Goal: Check status: Check status

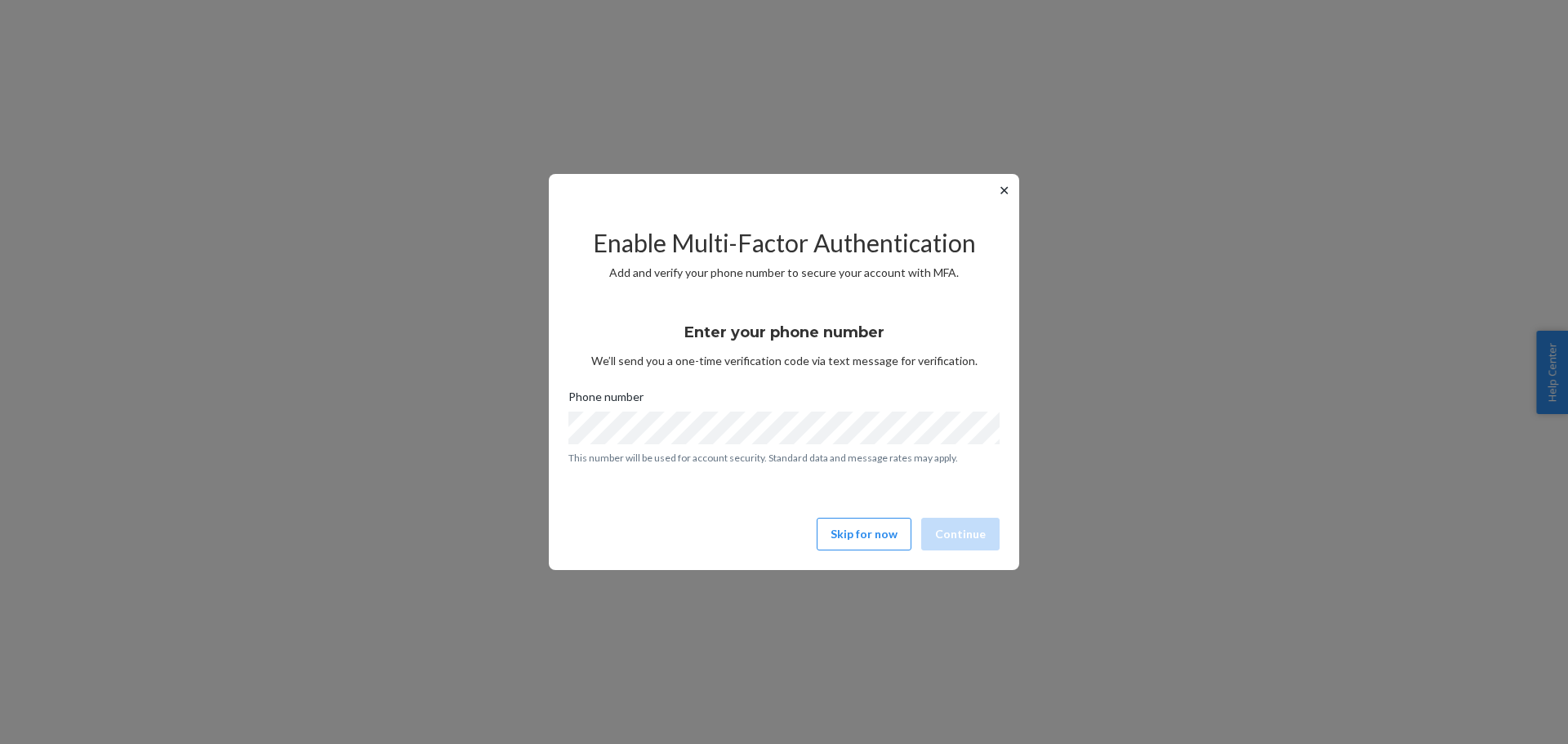
click at [871, 516] on div "Enable Multi-Factor Authentication Add and verify your phone number to secure y…" at bounding box center [783, 381] width 431 height 350
click at [876, 531] on button "Skip for now" at bounding box center [864, 534] width 95 height 33
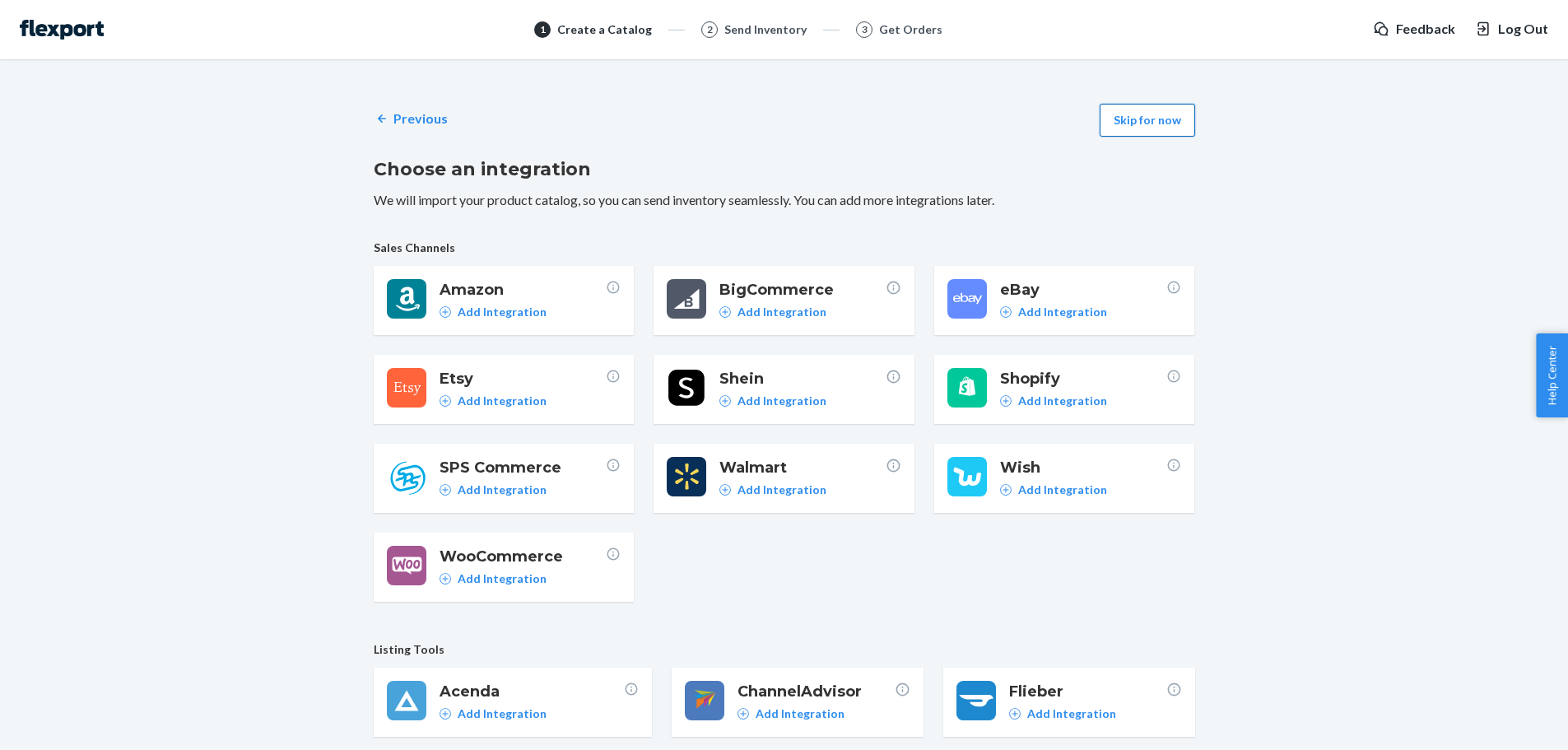
click at [1154, 117] on button "Skip for now" at bounding box center [1148, 120] width 96 height 33
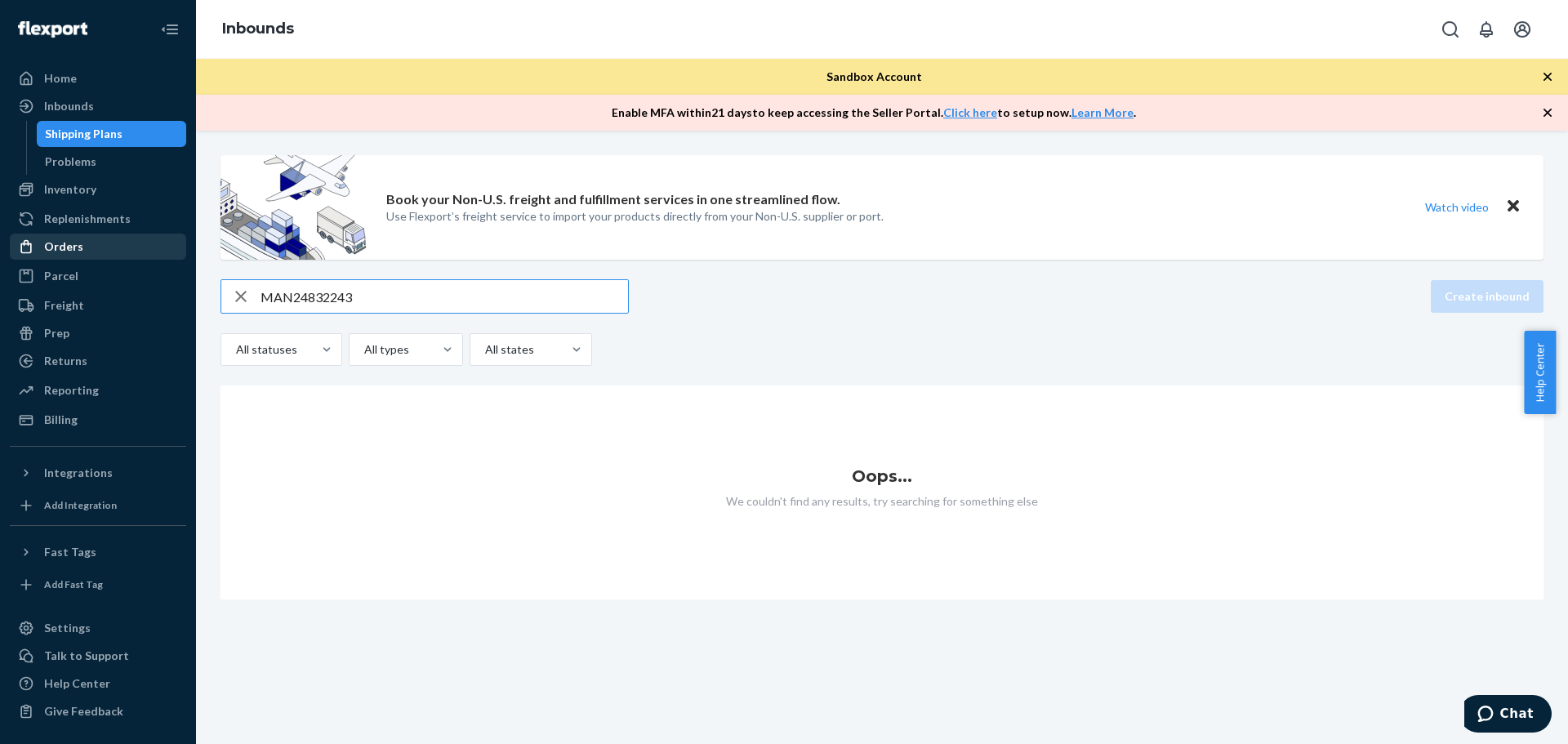
type input "MAN24832243"
click at [90, 244] on div "Orders" at bounding box center [98, 247] width 173 height 23
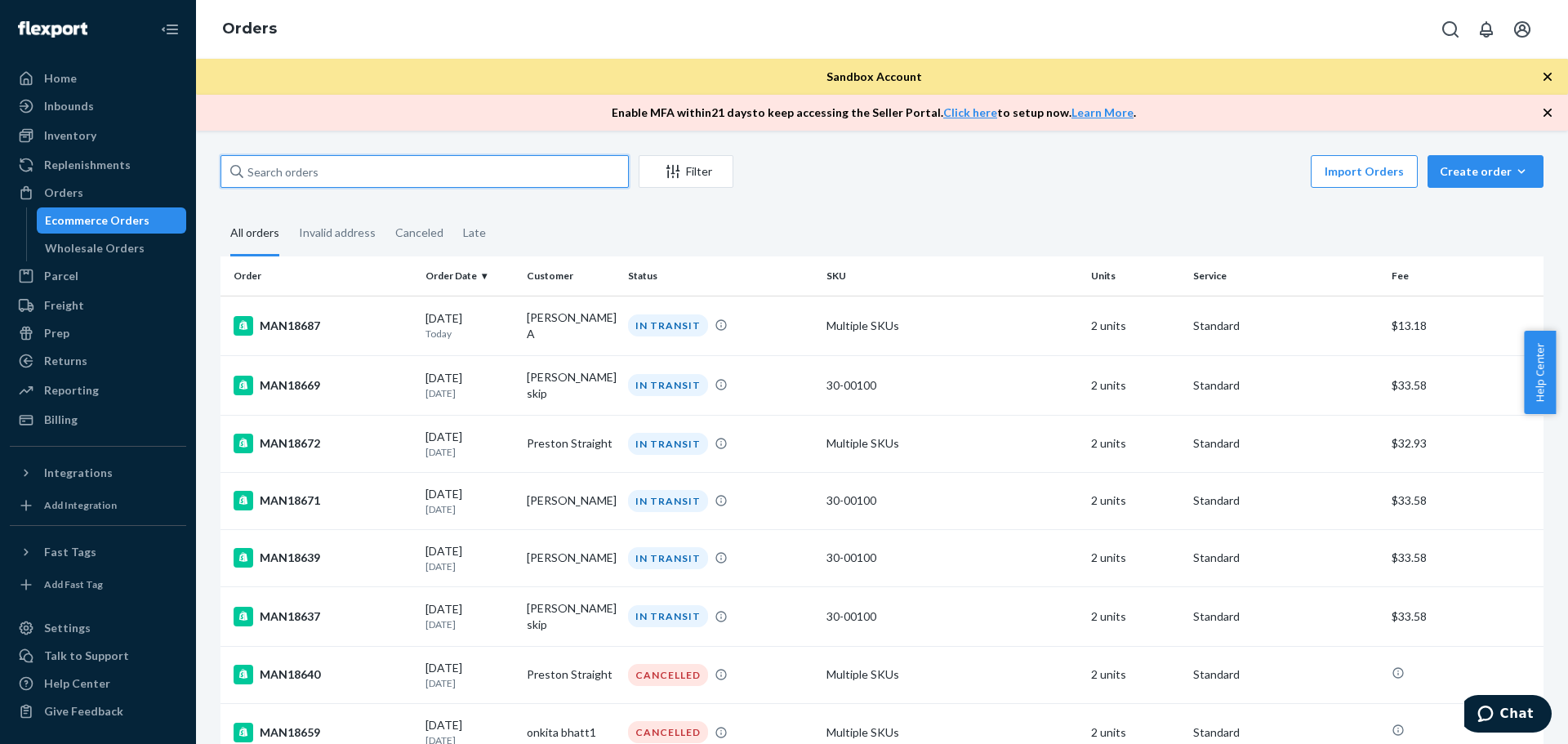
click at [330, 176] on input "text" at bounding box center [424, 172] width 408 height 33
paste input "MAN24832243"
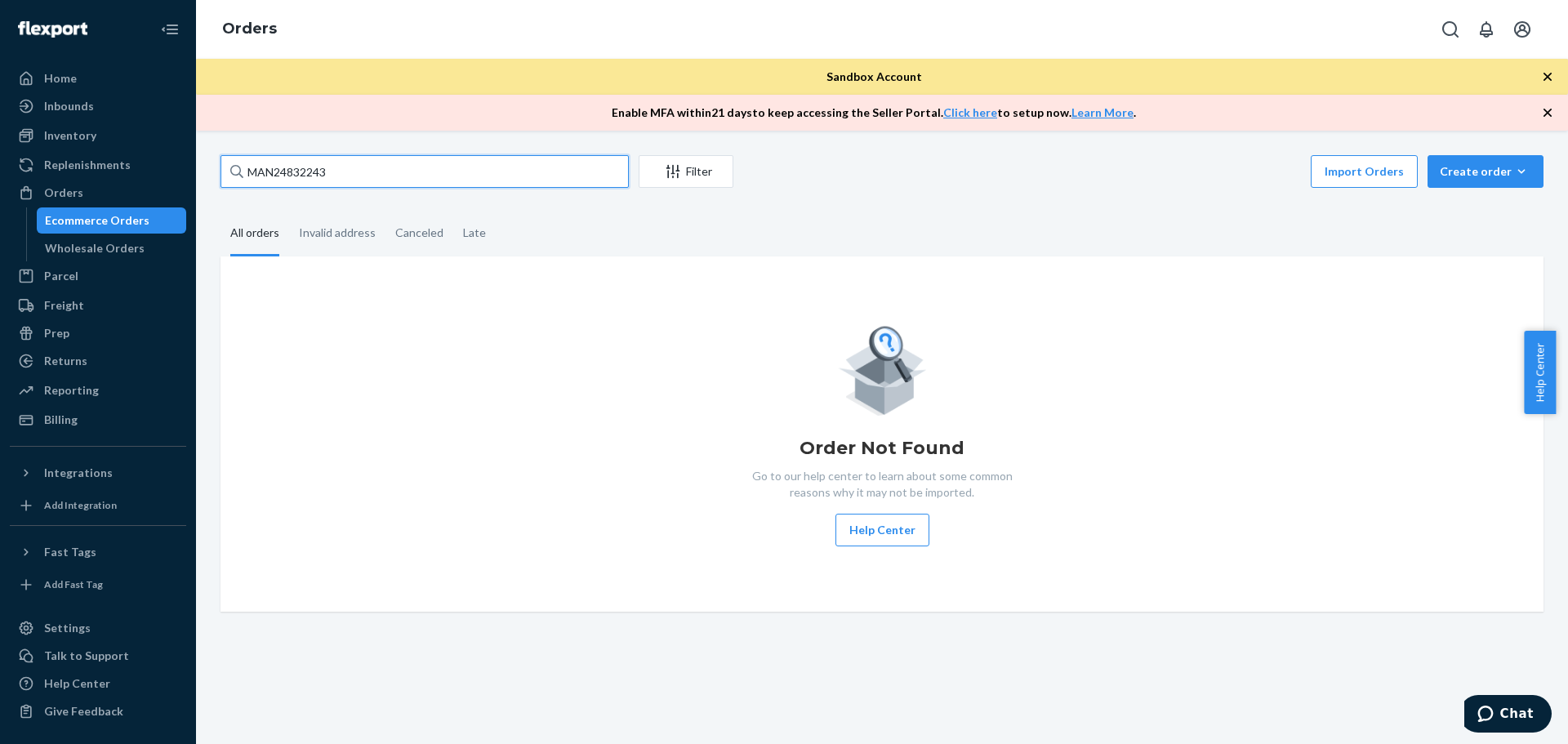
drag, startPoint x: 406, startPoint y: 173, endPoint x: 210, endPoint y: 176, distance: 196.0
click at [210, 176] on div "MAN24832243 Filter Import Orders Create order Ecommerce order Removal order All…" at bounding box center [882, 384] width 1348 height 457
paste input "6351"
type input "MAN24863513"
click at [234, 175] on icon at bounding box center [236, 172] width 13 height 13
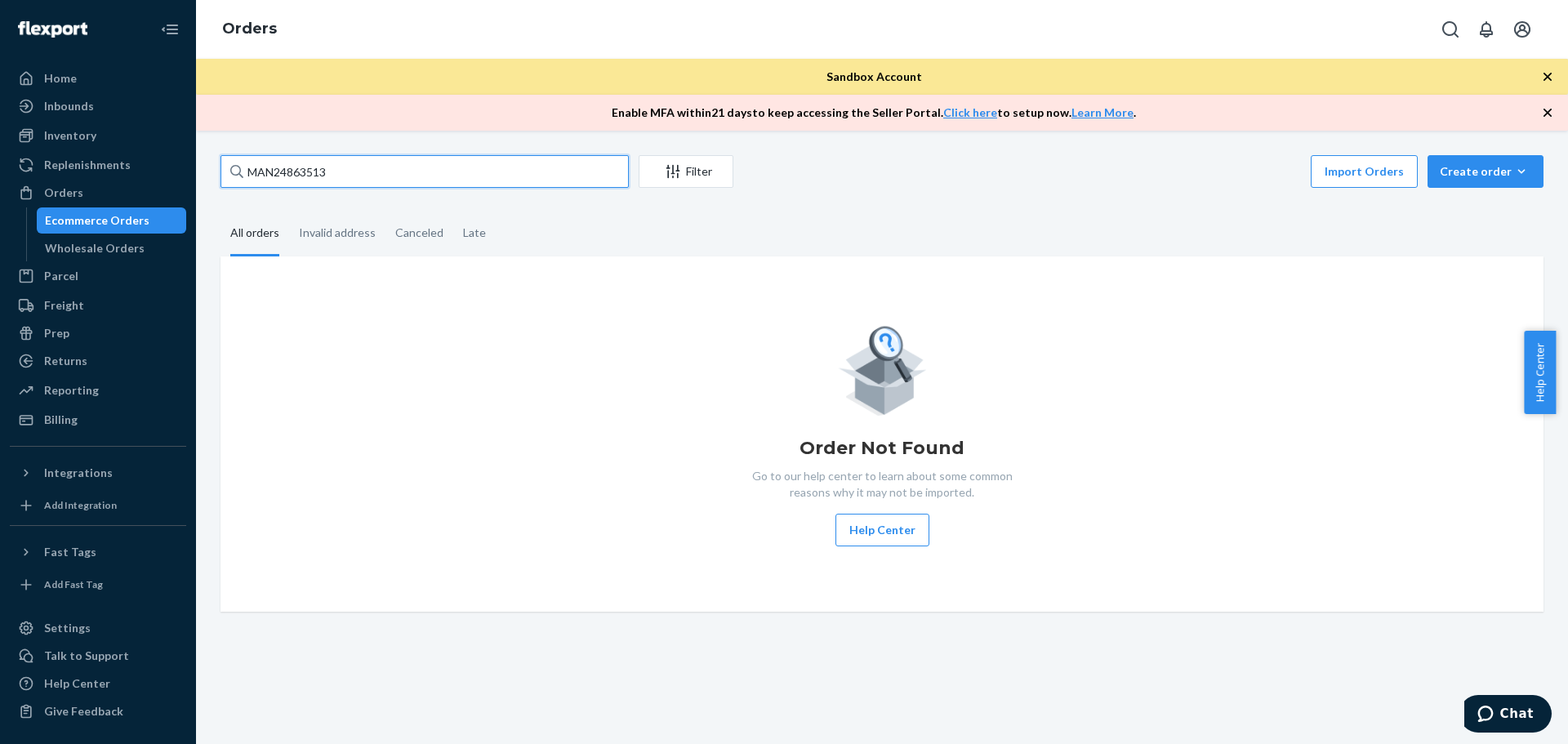
click at [234, 175] on input "MAN24863513" at bounding box center [424, 172] width 408 height 33
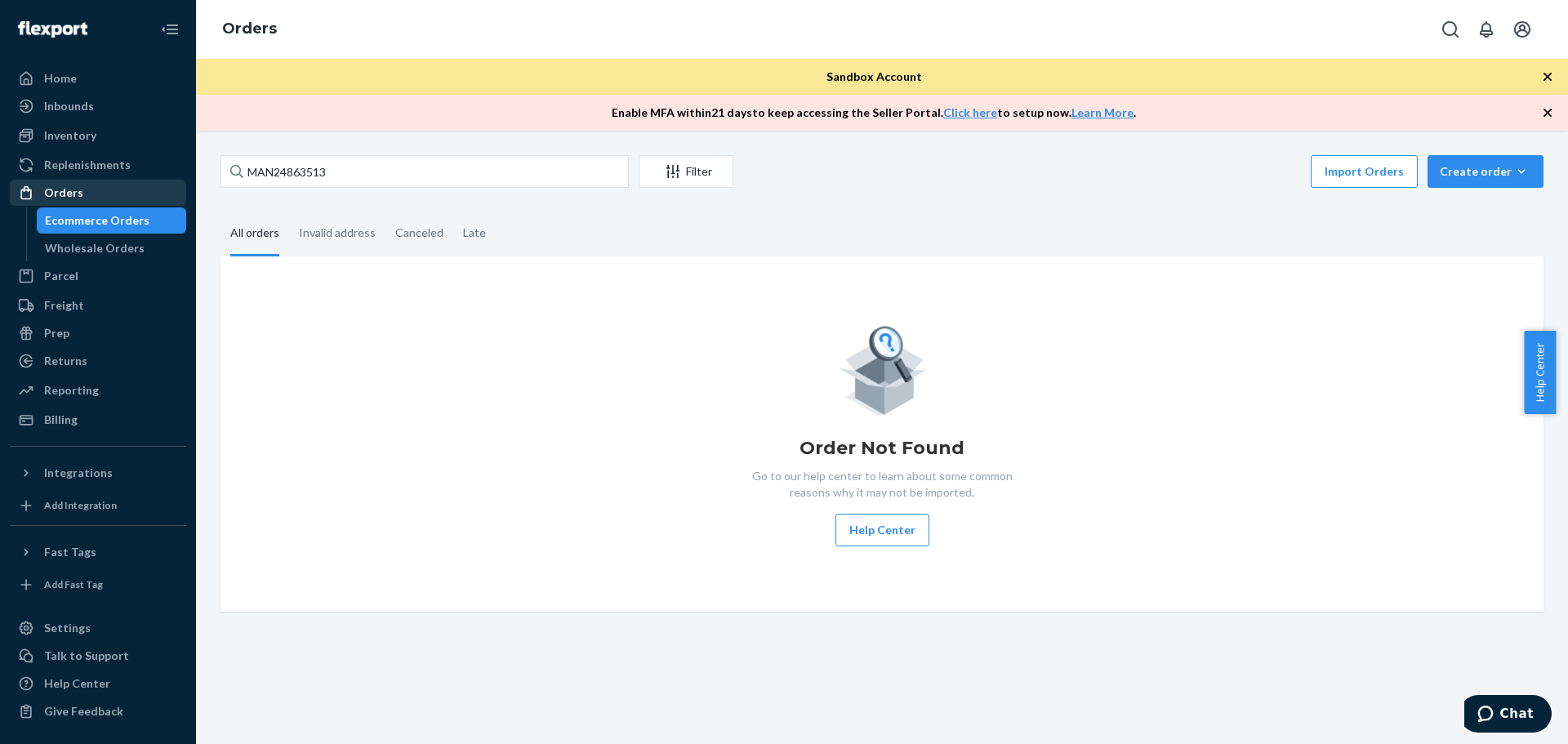
click at [80, 192] on div "Orders" at bounding box center [64, 193] width 39 height 16
click at [130, 244] on div "Wholesale Orders" at bounding box center [95, 248] width 100 height 16
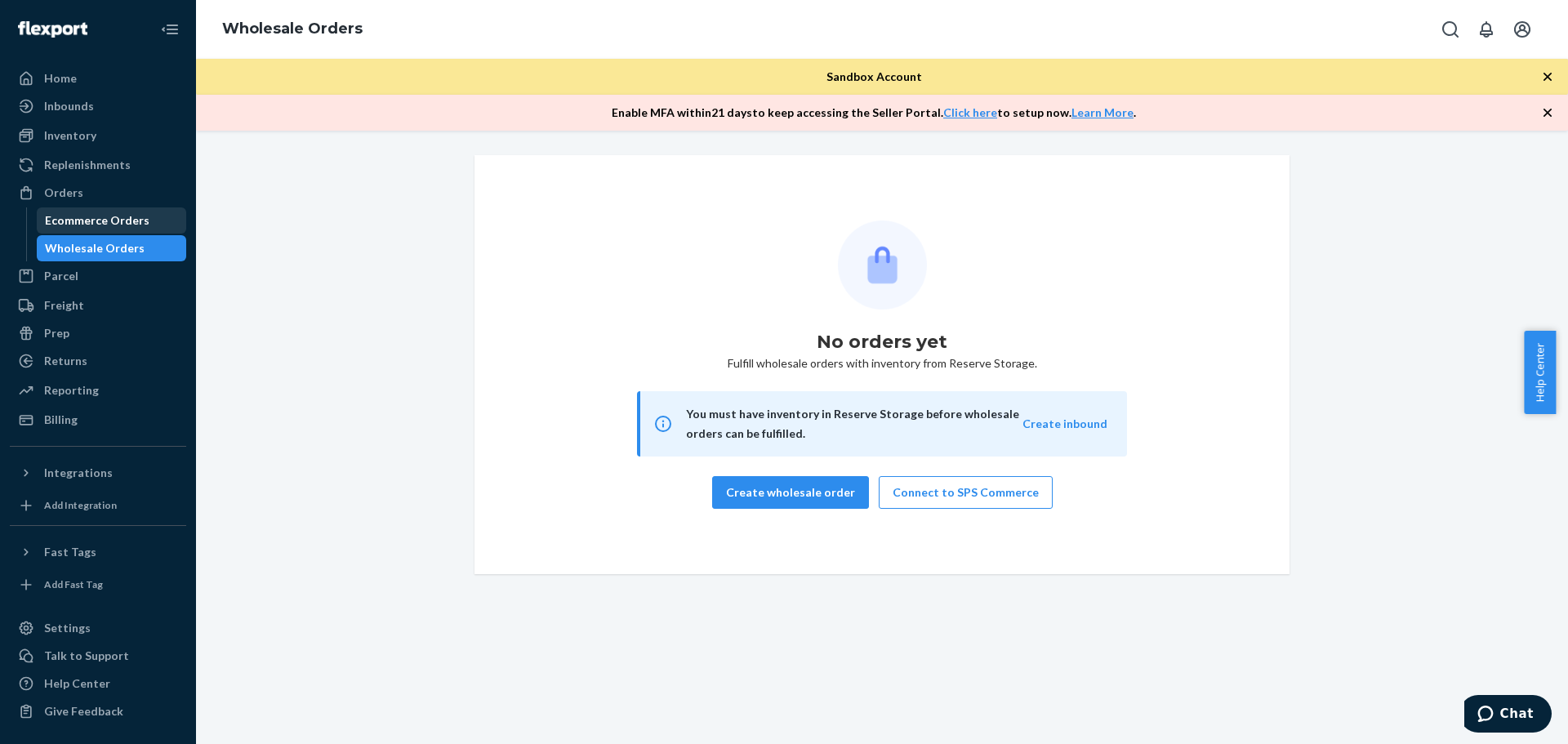
click at [85, 227] on div "Ecommerce Orders" at bounding box center [98, 220] width 105 height 16
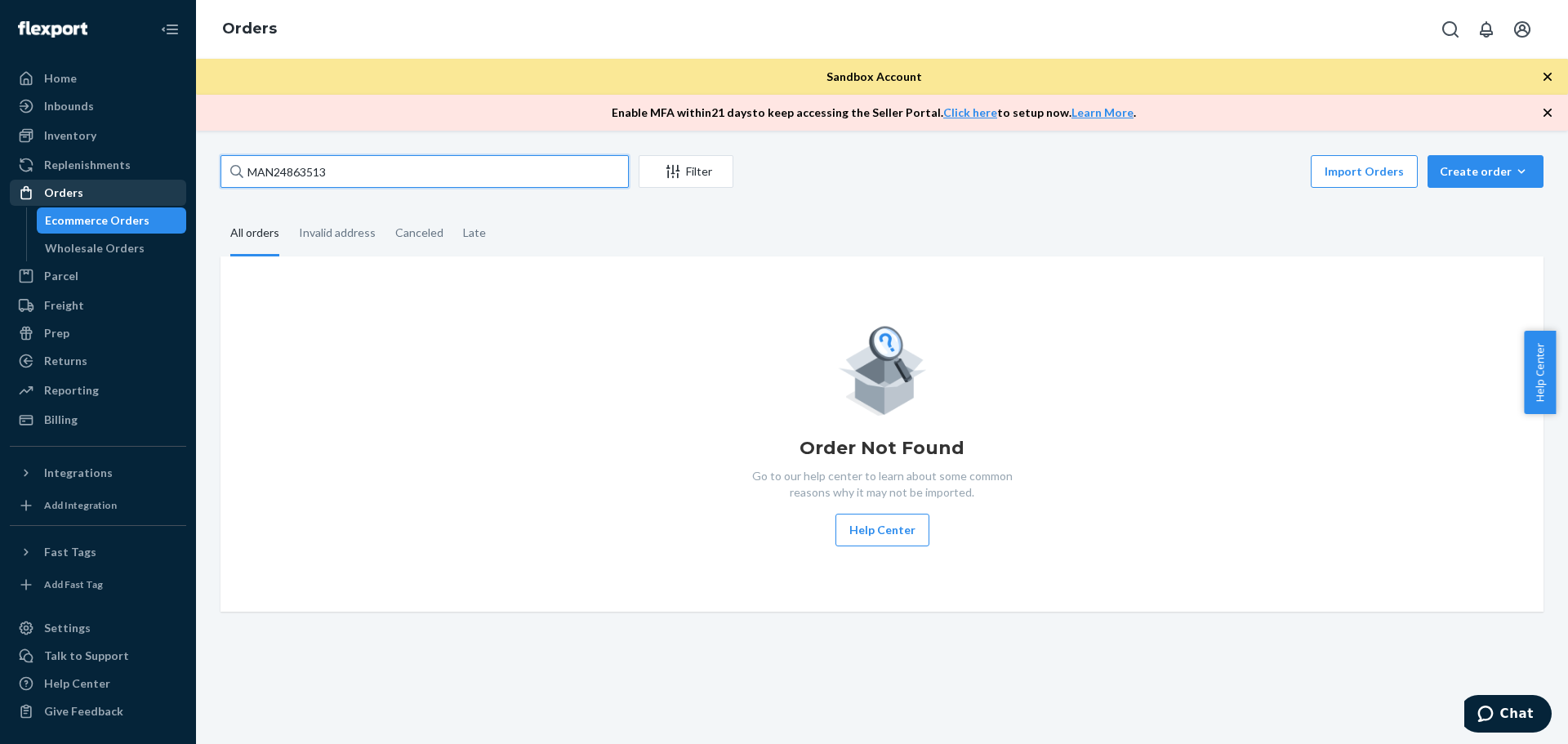
drag, startPoint x: 337, startPoint y: 175, endPoint x: 150, endPoint y: 180, distance: 187.1
click at [150, 180] on div "Home Inbounds Shipping Plans Problems Inventory Products Replenishments Orders …" at bounding box center [784, 372] width 1568 height 744
paste input "776"
type input "MAN24863776"
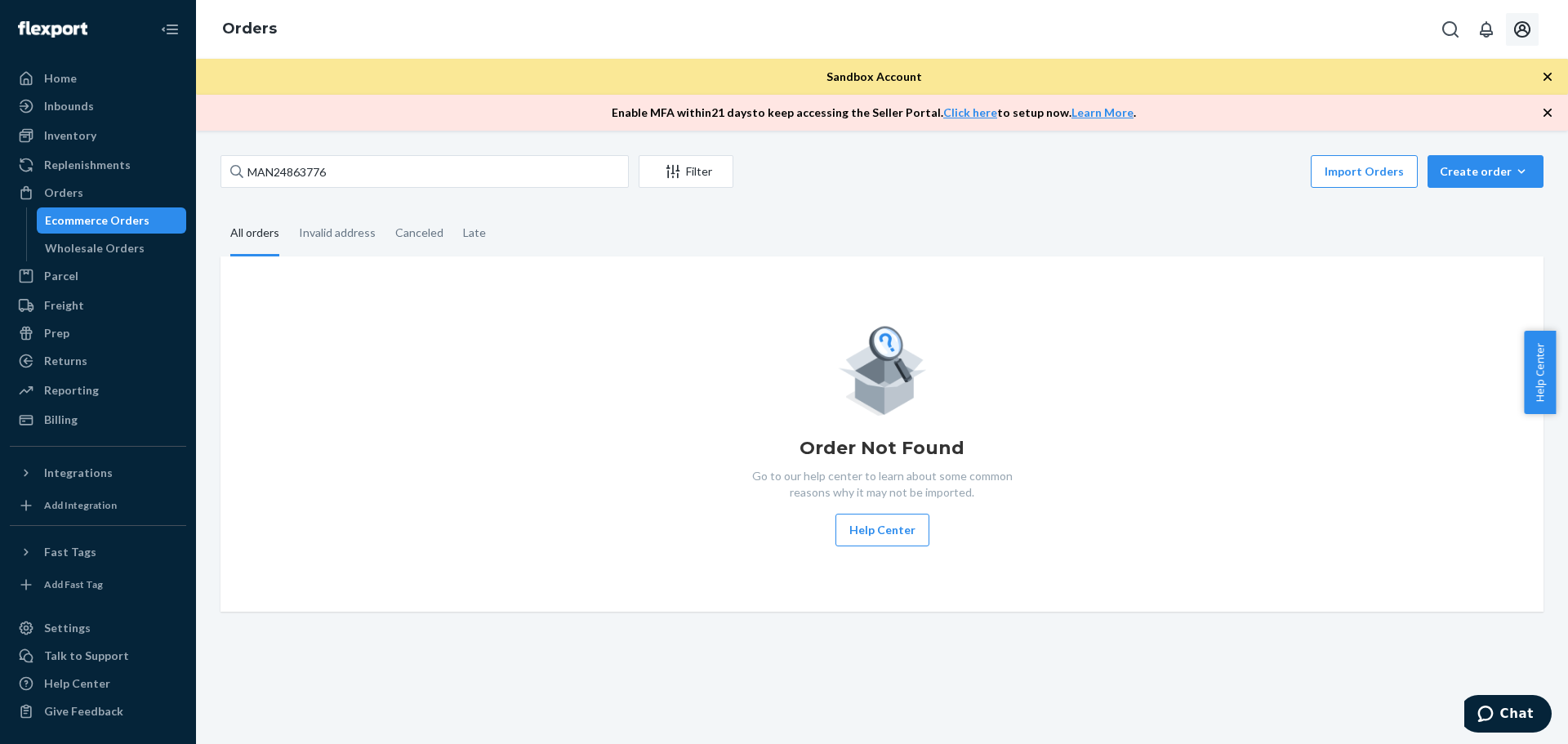
click at [1518, 36] on icon "Open account menu" at bounding box center [1522, 29] width 16 height 16
click at [1423, 150] on div "Log out" at bounding box center [1484, 159] width 123 height 30
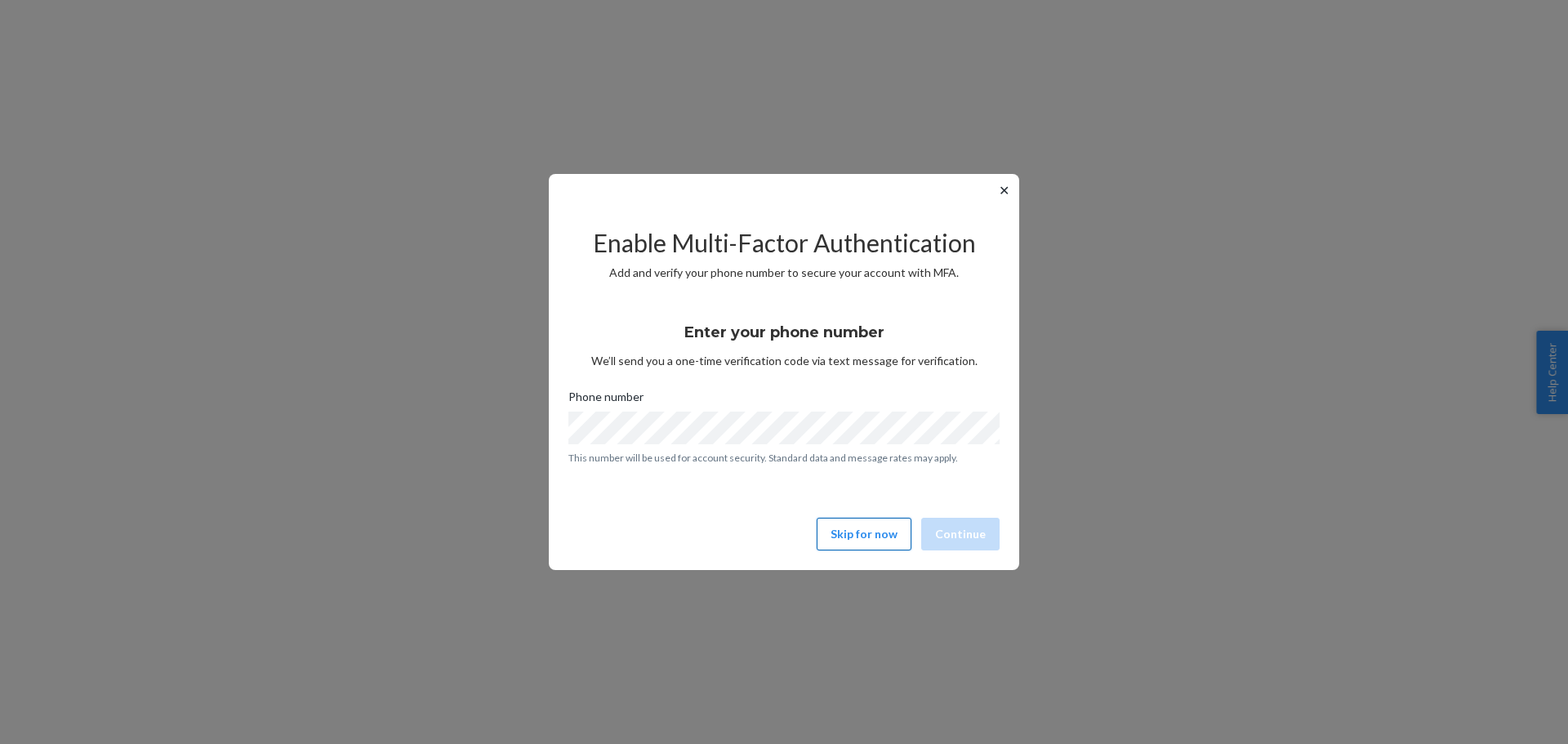
click at [880, 534] on button "Skip for now" at bounding box center [864, 534] width 95 height 33
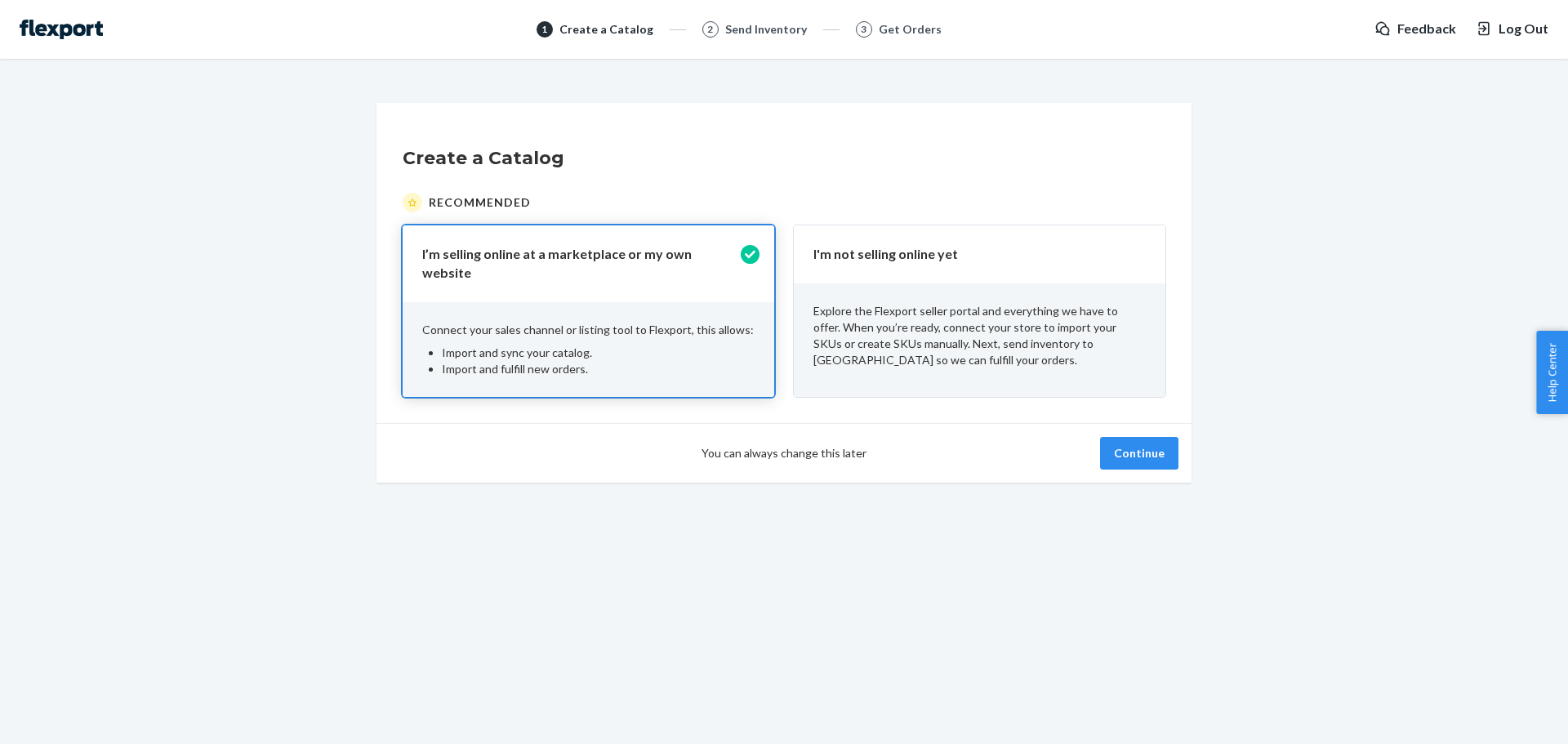
click at [1522, 30] on span "Log Out" at bounding box center [1524, 28] width 50 height 19
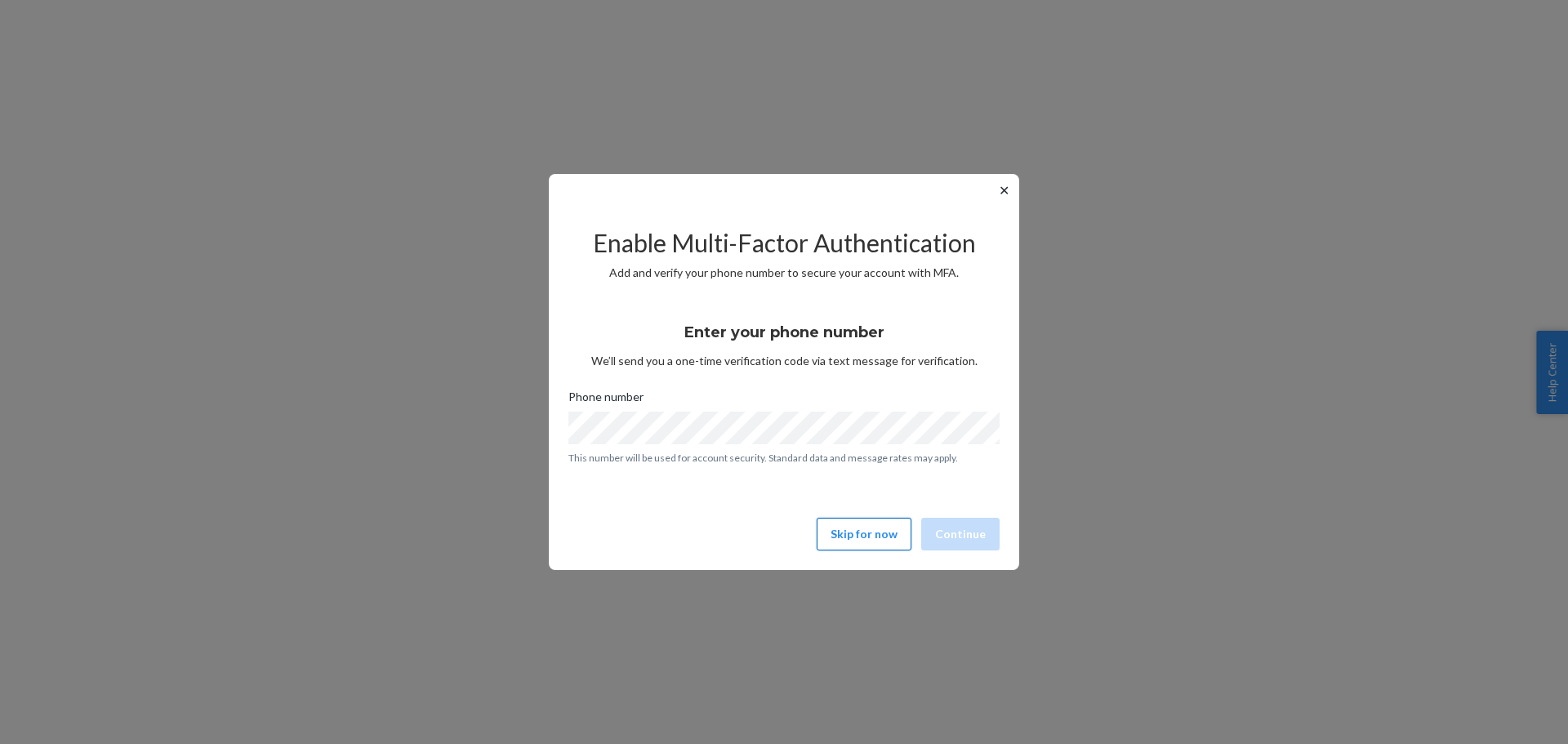
click at [866, 543] on button "Skip for now" at bounding box center [864, 534] width 95 height 33
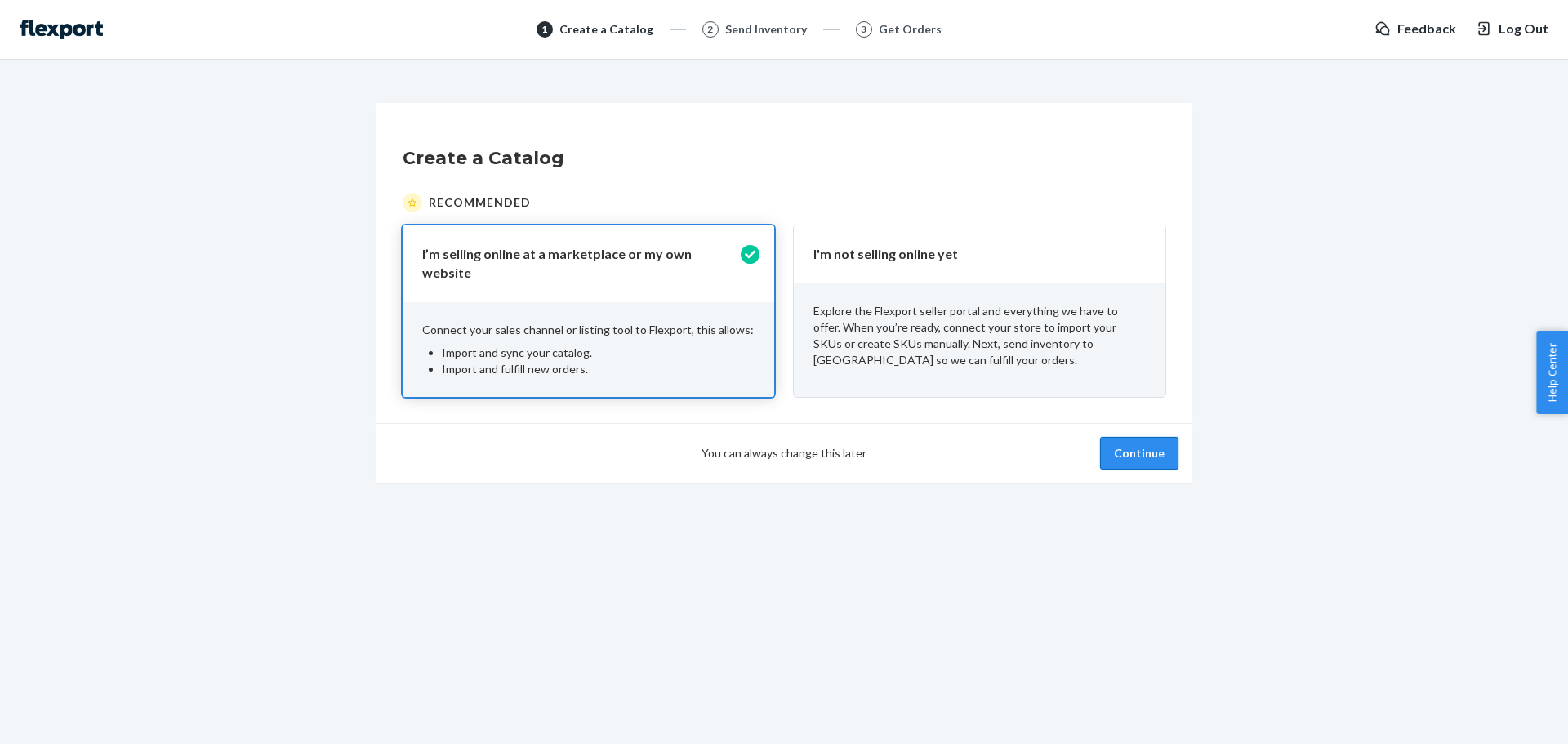
click at [1131, 445] on button "Continue" at bounding box center [1140, 453] width 78 height 33
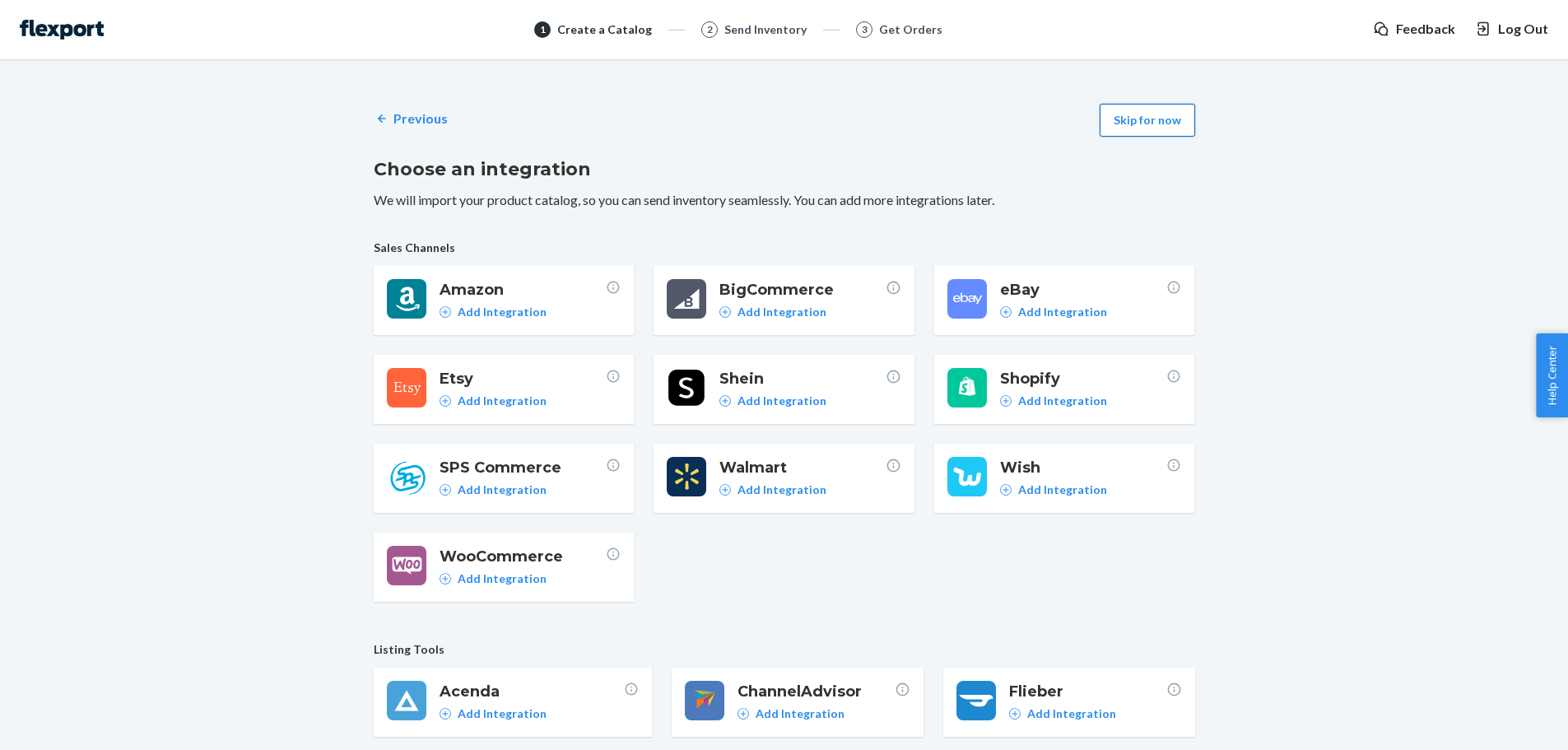
click at [1141, 117] on button "Skip for now" at bounding box center [1148, 120] width 96 height 33
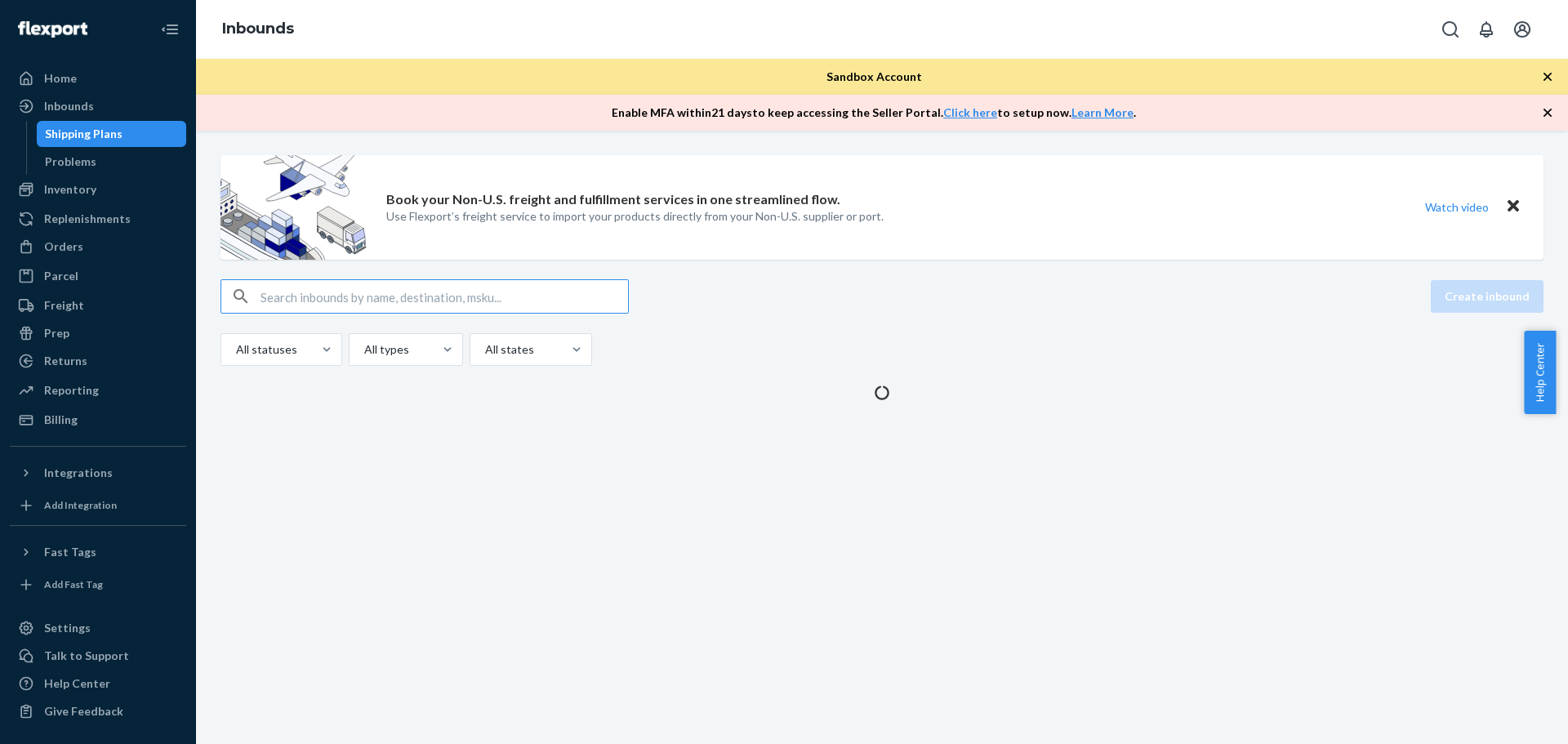
click at [334, 305] on input "text" at bounding box center [444, 296] width 367 height 33
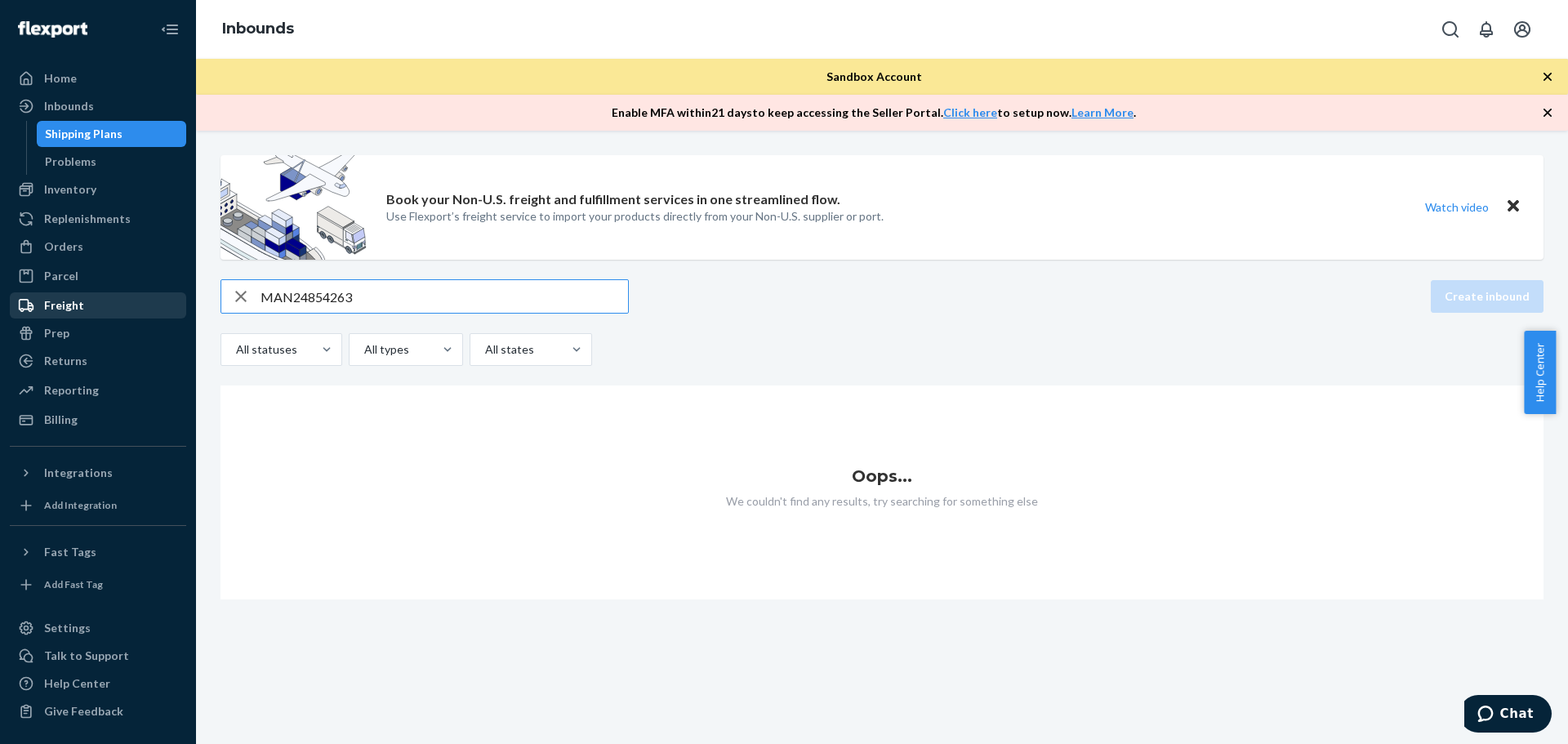
type input "MAN24854263"
click at [62, 252] on div "Orders" at bounding box center [64, 246] width 39 height 16
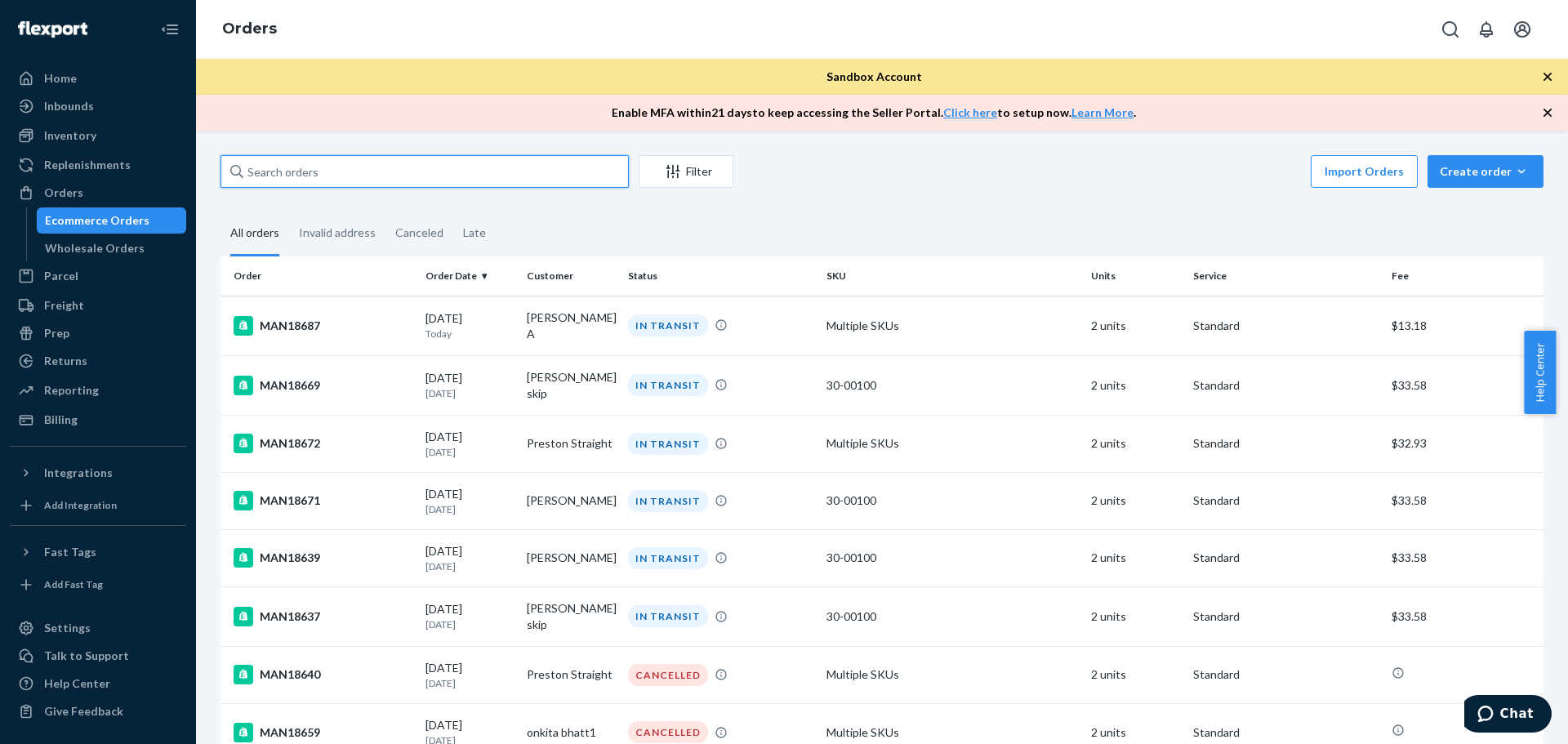
click at [293, 174] on input "text" at bounding box center [424, 172] width 408 height 33
paste input "MAN24854263"
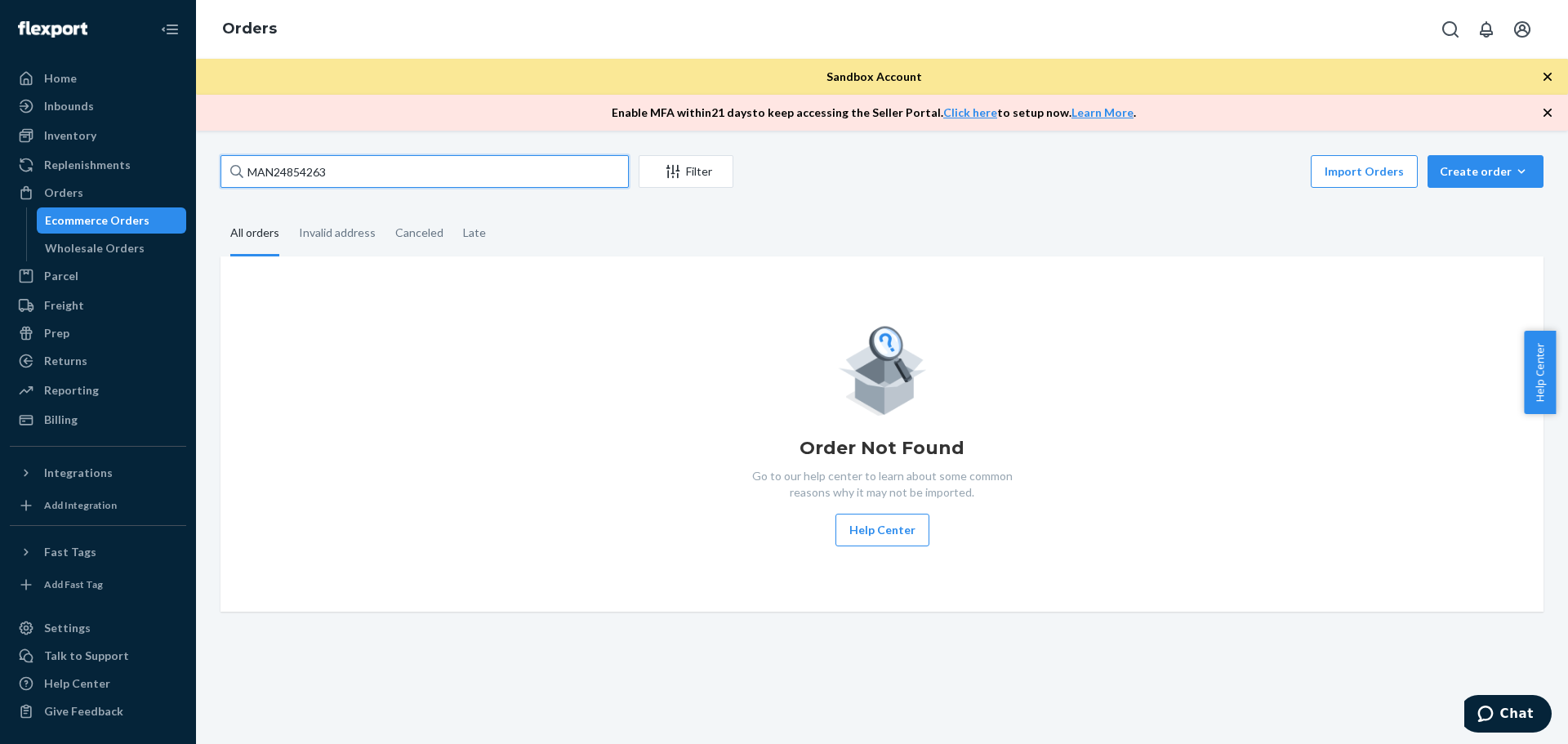
drag, startPoint x: 349, startPoint y: 173, endPoint x: 208, endPoint y: 172, distance: 141.0
click at [208, 172] on div "MAN24854263 Filter Import Orders Create order Ecommerce order Removal order All…" at bounding box center [882, 384] width 1348 height 457
click at [395, 178] on input "MAN24854263" at bounding box center [424, 172] width 408 height 33
drag, startPoint x: 377, startPoint y: 180, endPoint x: 203, endPoint y: 181, distance: 174.0
click at [203, 181] on div "MAN24854263 Filter Import Orders Create order Ecommerce order Removal order All…" at bounding box center [883, 437] width 1372 height 613
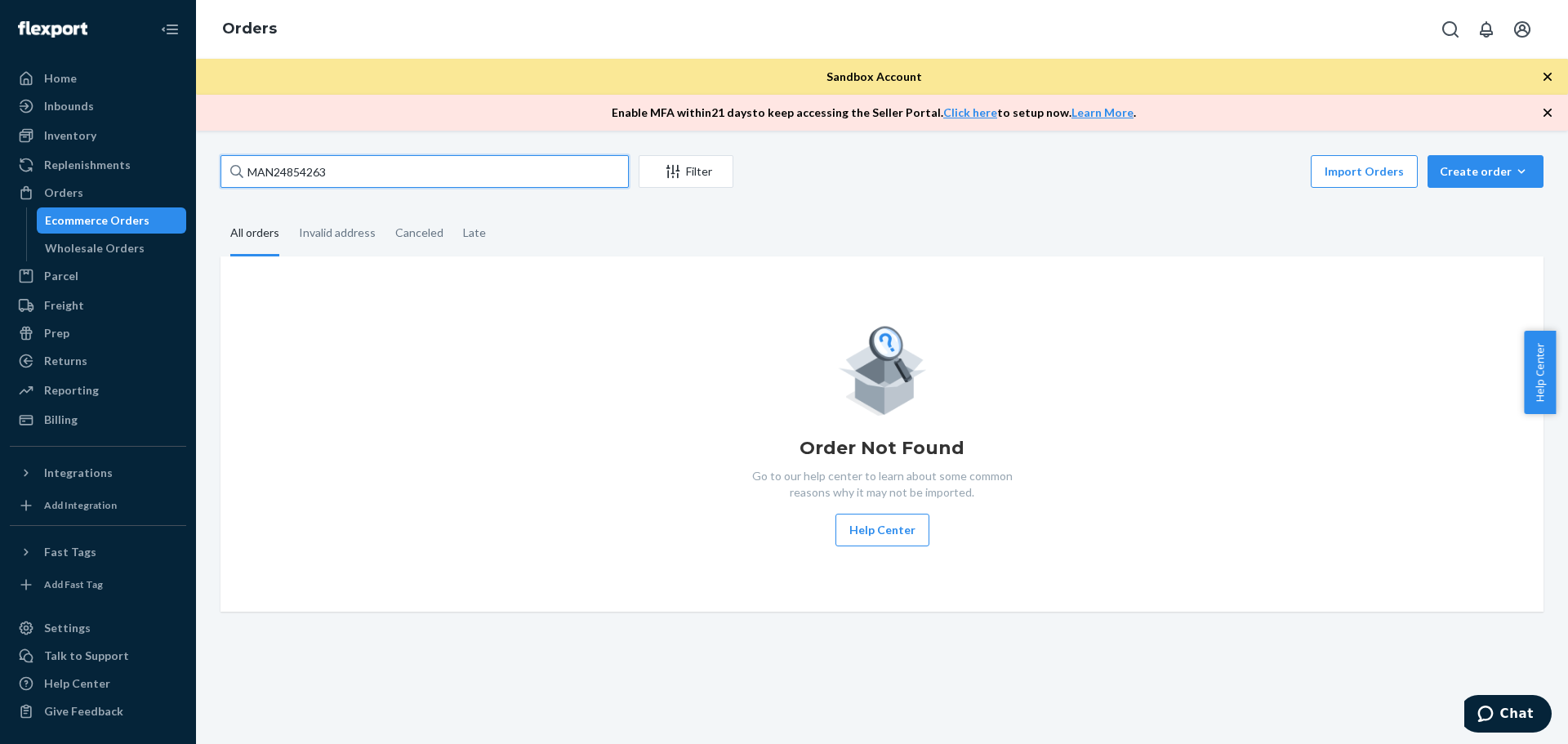
paste input "735926"
click at [595, 171] on input "MAN24735926" at bounding box center [424, 172] width 408 height 33
type input "MAN24735926"
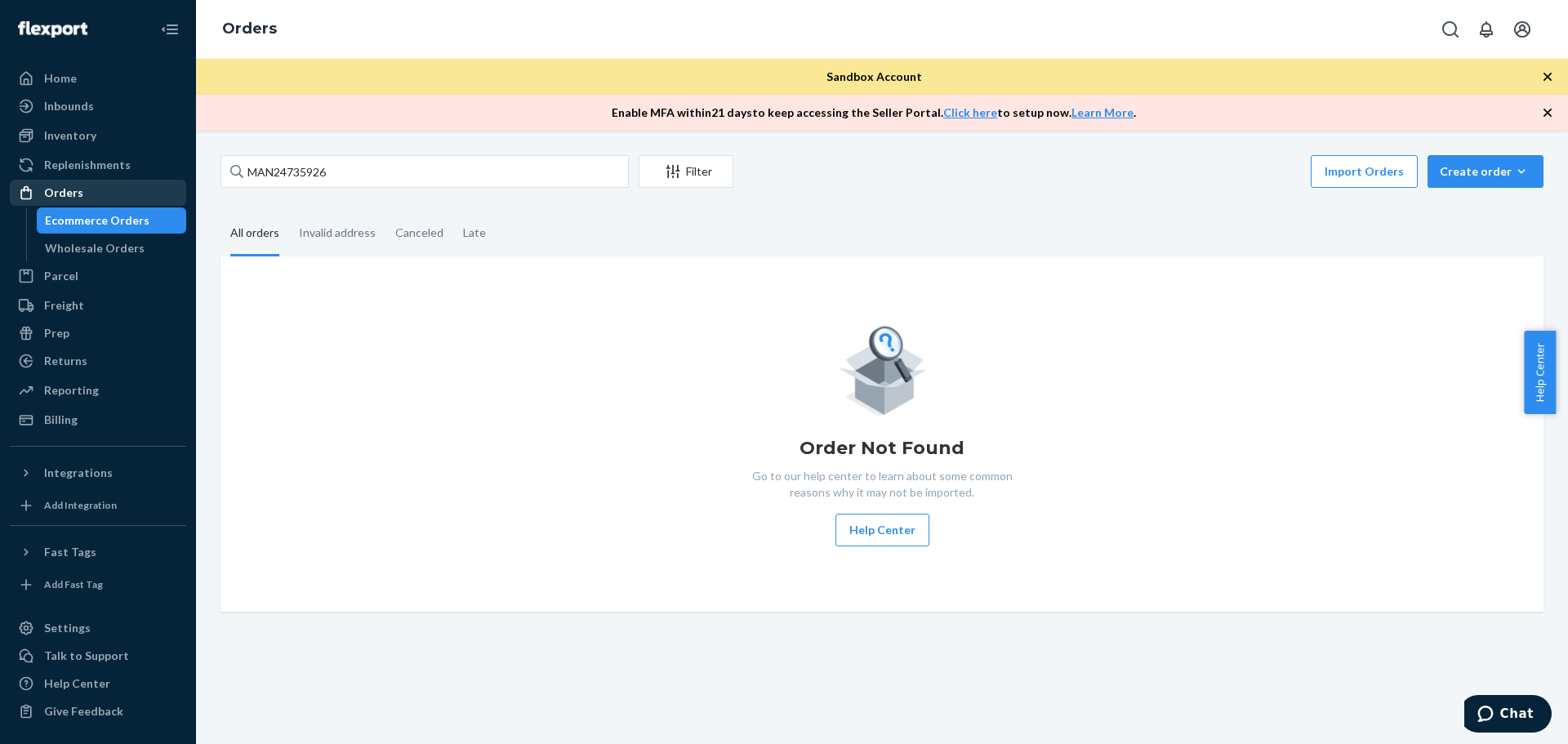
click at [75, 182] on div "Orders" at bounding box center [98, 193] width 173 height 23
click at [81, 196] on div "Orders" at bounding box center [98, 193] width 173 height 23
click at [82, 220] on div "Ecommerce Orders" at bounding box center [98, 220] width 105 height 16
click at [68, 194] on div "Orders" at bounding box center [64, 193] width 39 height 16
click at [41, 191] on div at bounding box center [30, 193] width 26 height 16
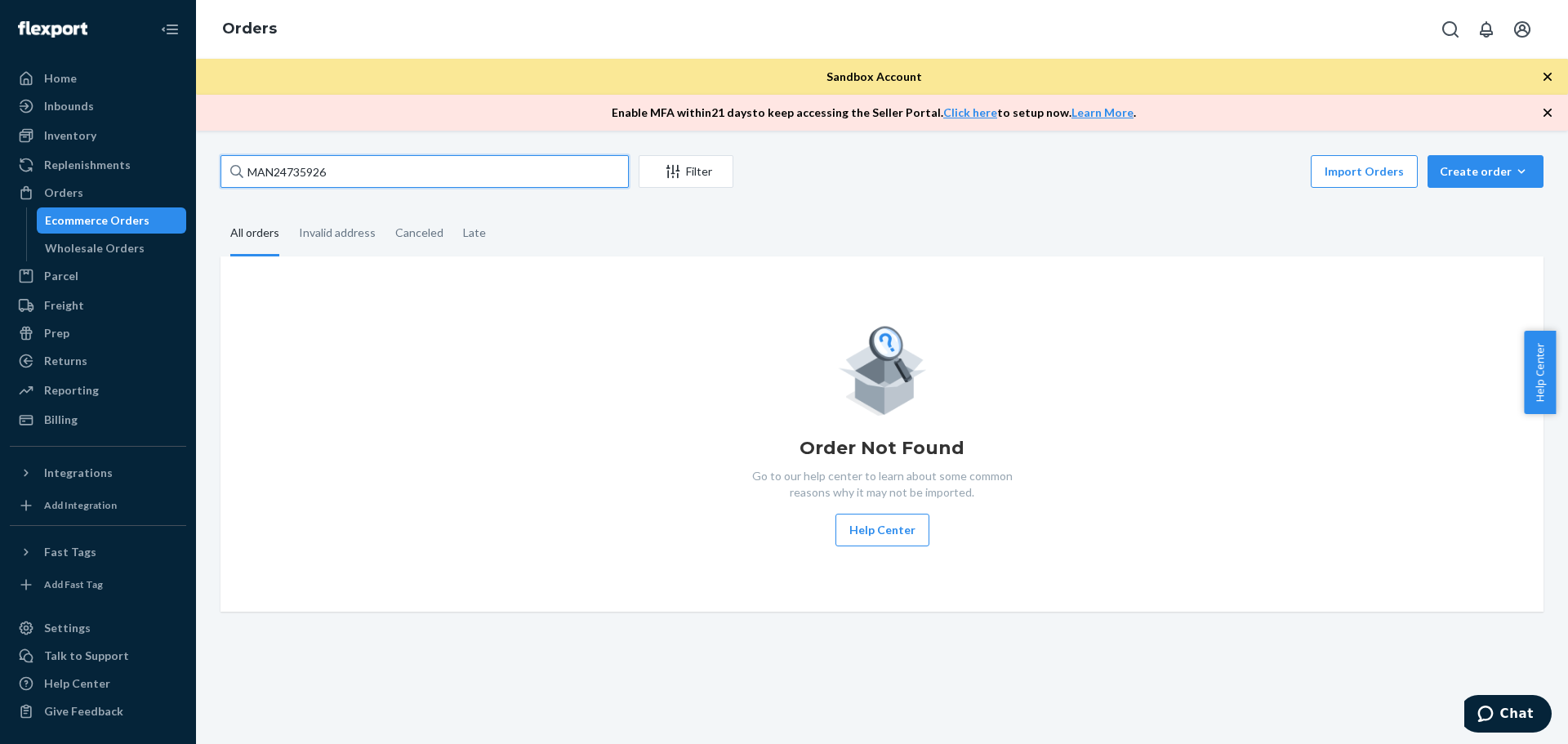
click at [384, 163] on input "MAN24735926" at bounding box center [424, 172] width 408 height 33
click at [352, 249] on div "Invalid address" at bounding box center [337, 234] width 76 height 45
click at [289, 212] on input "Invalid address" at bounding box center [289, 212] width 0 height 0
click at [418, 234] on div "Canceled" at bounding box center [420, 234] width 48 height 45
click at [386, 212] on input "Canceled" at bounding box center [386, 212] width 0 height 0
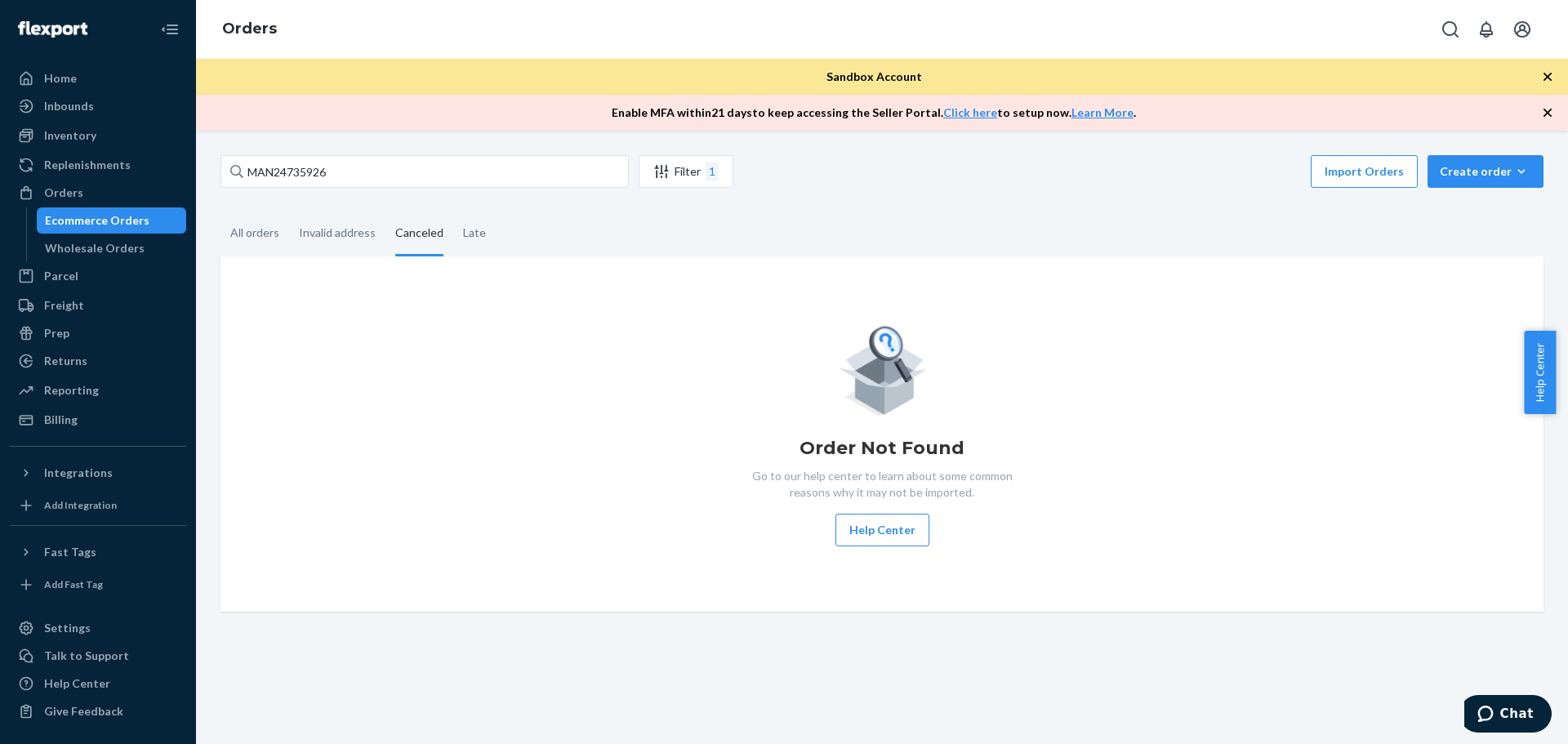
click at [418, 234] on div "Canceled" at bounding box center [420, 234] width 48 height 45
click at [386, 212] on input "Canceled" at bounding box center [386, 212] width 0 height 0
click at [406, 181] on input "MAN24735926" at bounding box center [424, 172] width 408 height 33
click at [717, 163] on div "1" at bounding box center [712, 172] width 13 height 20
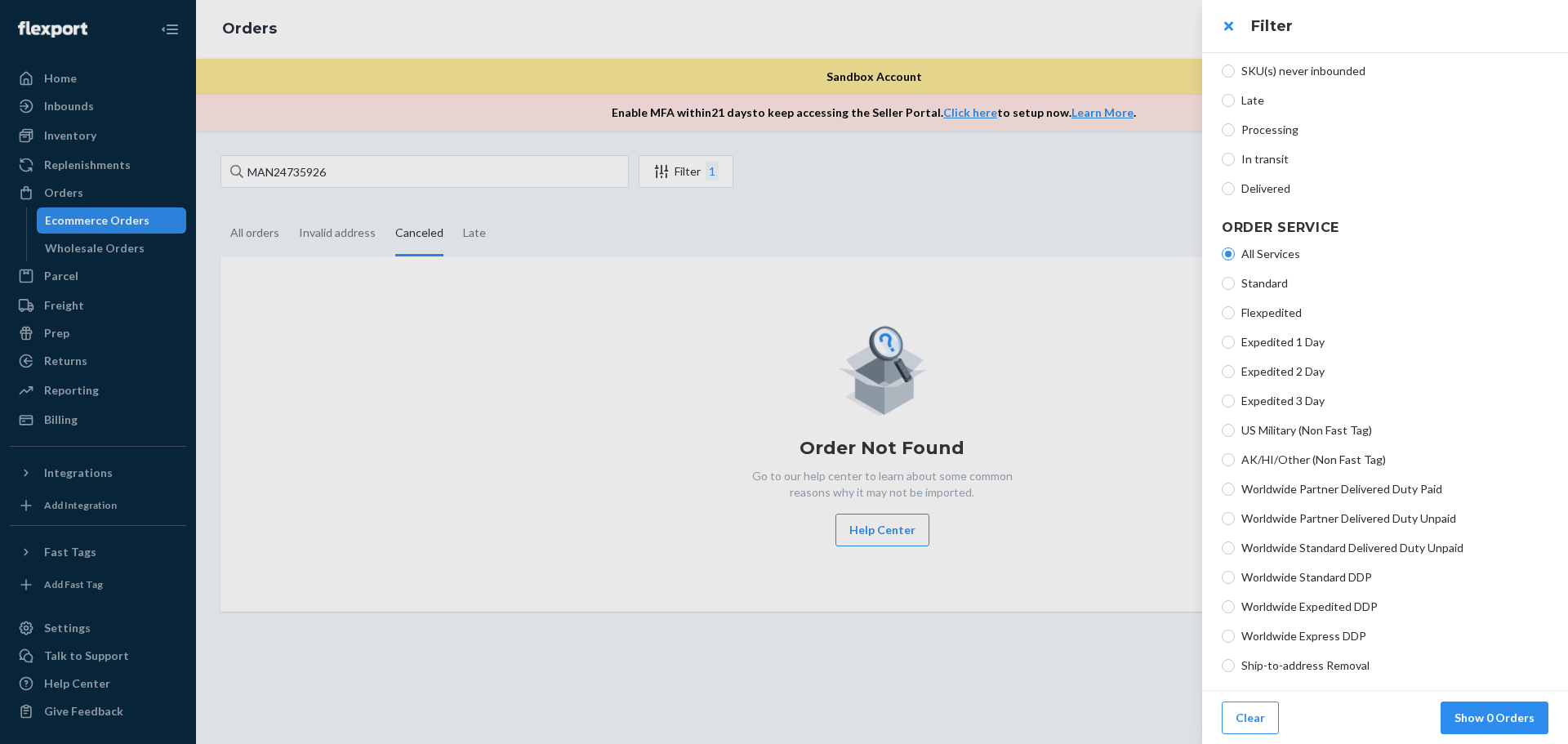
scroll to position [164, 0]
click at [770, 173] on div at bounding box center [784, 372] width 1568 height 744
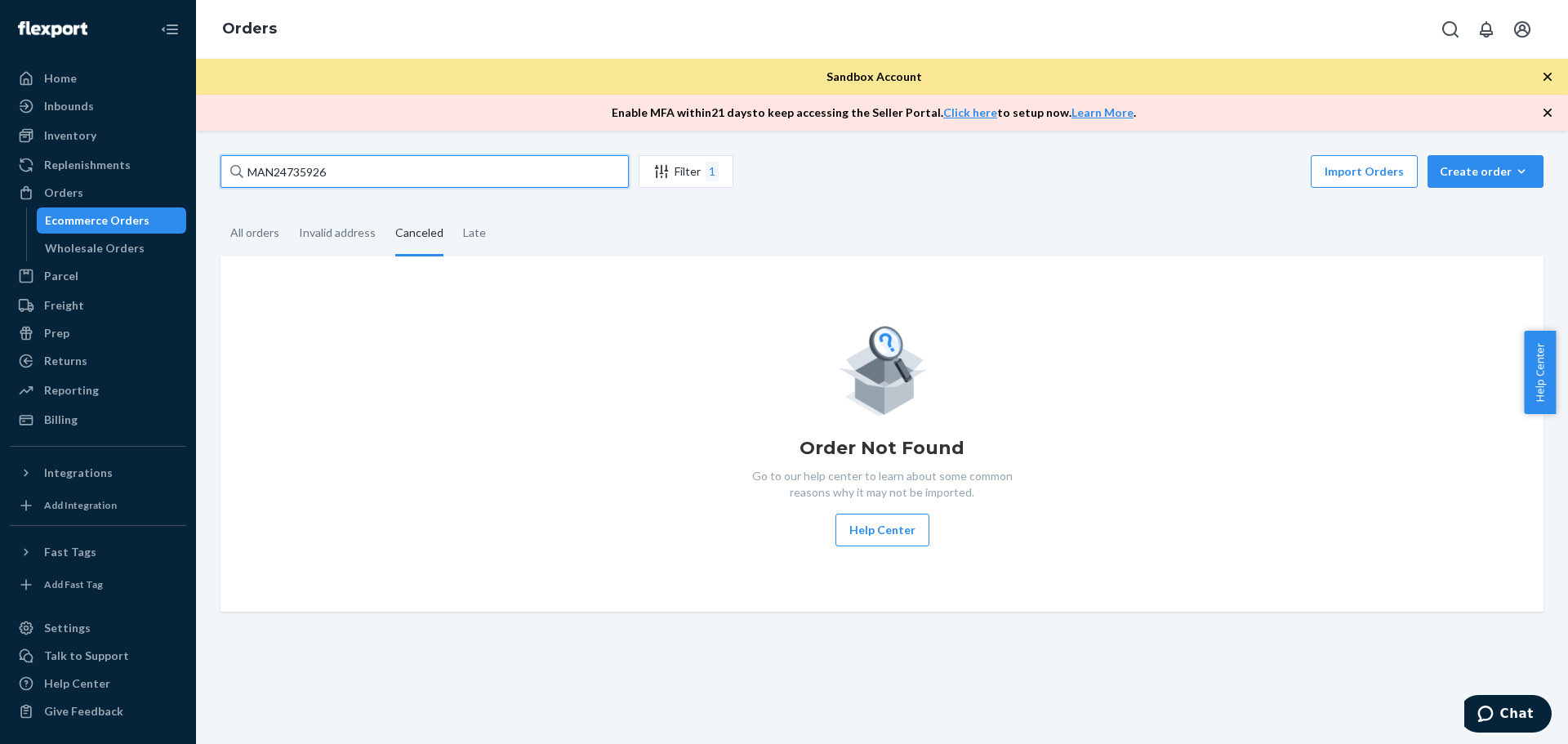
drag, startPoint x: 364, startPoint y: 165, endPoint x: 220, endPoint y: 169, distance: 144.1
click at [220, 169] on div "MAN24735926 Filter 1 Import Orders Create order Ecommerce order Removal order A…" at bounding box center [882, 384] width 1348 height 457
paste input "841605"
type input "MAN24841605"
click at [681, 170] on div "Filter 1" at bounding box center [685, 172] width 93 height 20
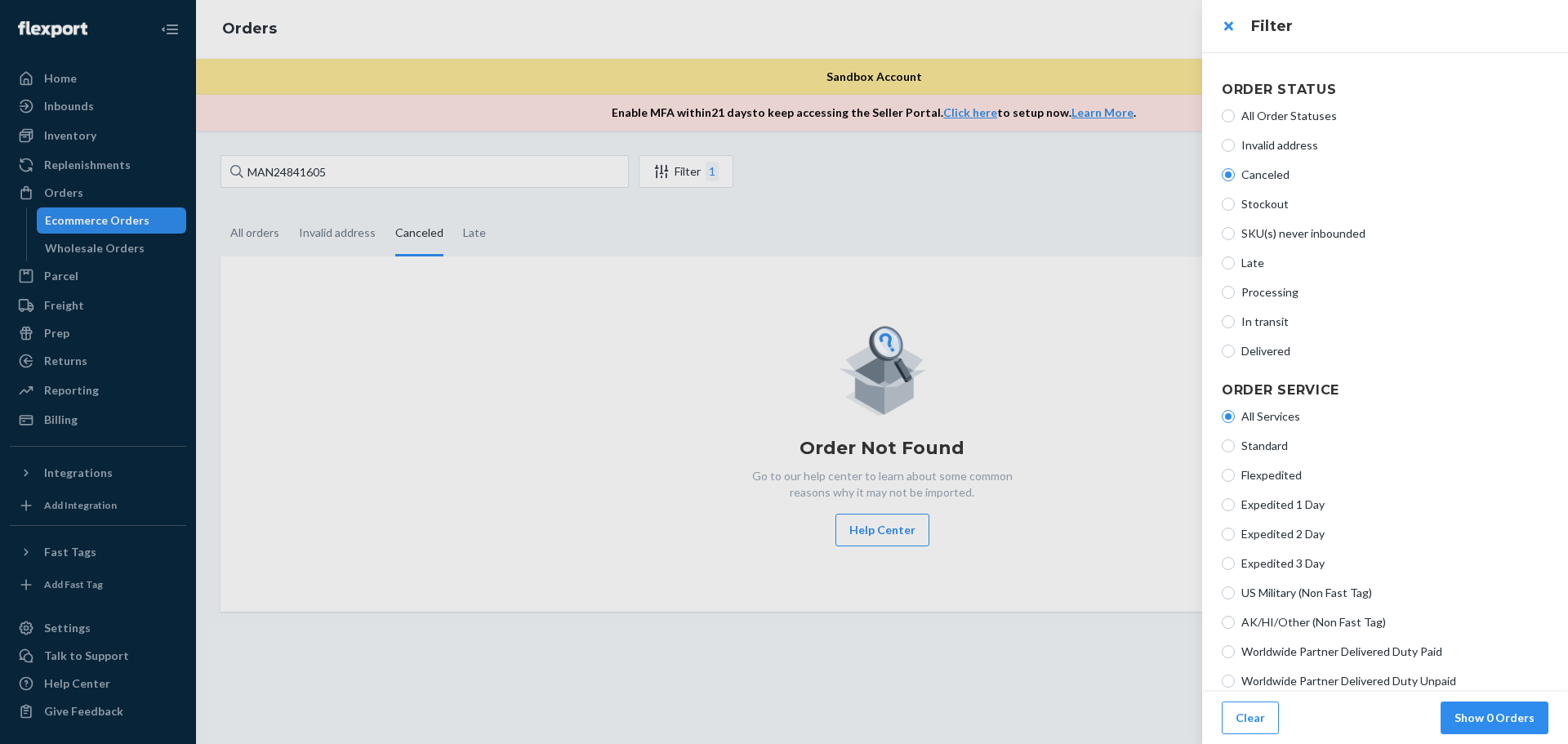
click at [430, 173] on div at bounding box center [784, 372] width 1568 height 744
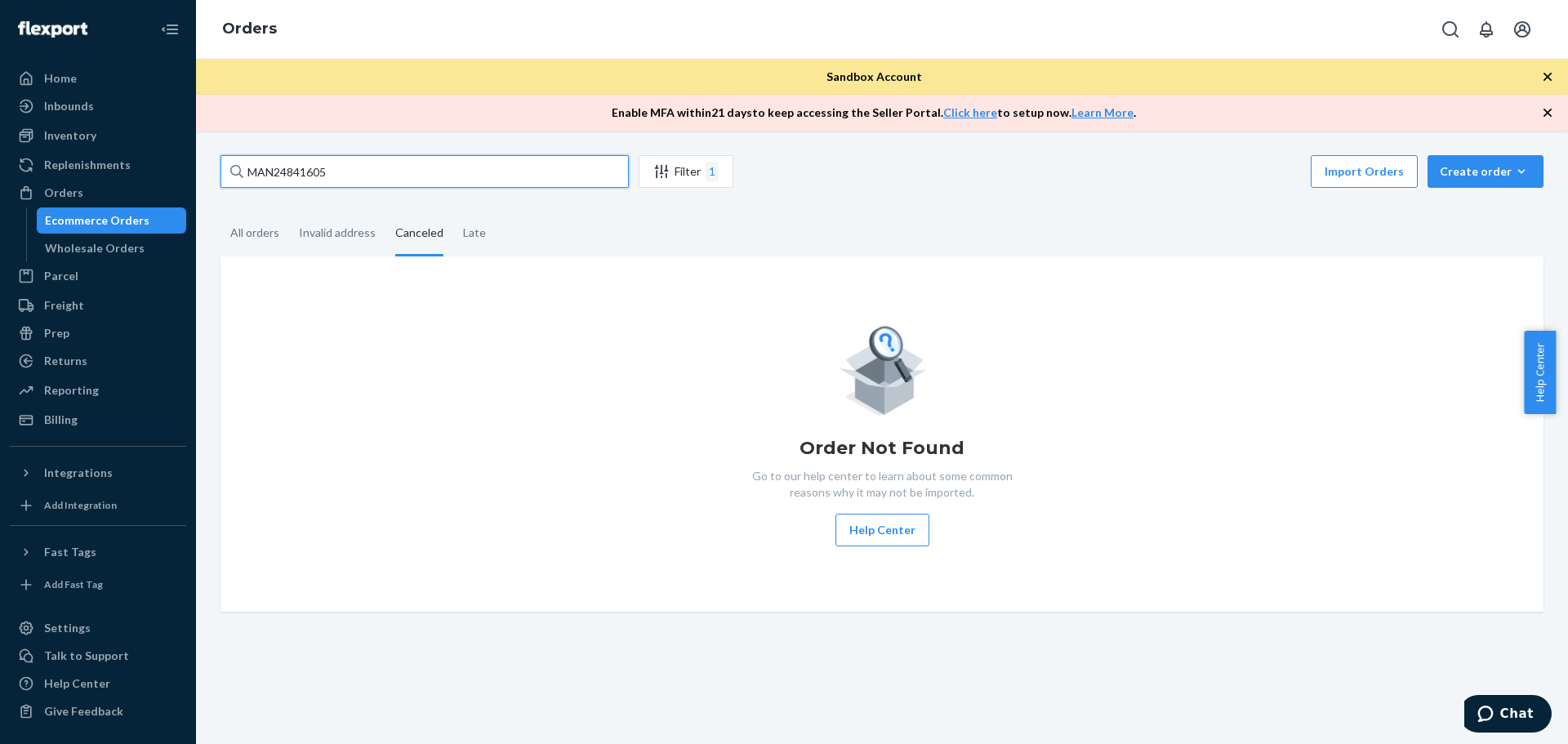
click at [403, 166] on input "MAN24841605" at bounding box center [424, 172] width 408 height 33
click at [259, 241] on div "All orders" at bounding box center [254, 234] width 49 height 45
click at [220, 212] on input "All orders" at bounding box center [220, 212] width 0 height 0
click at [382, 167] on input "MAN24841605" at bounding box center [424, 172] width 408 height 33
click at [523, 175] on input "MAN24841605" at bounding box center [424, 172] width 408 height 33
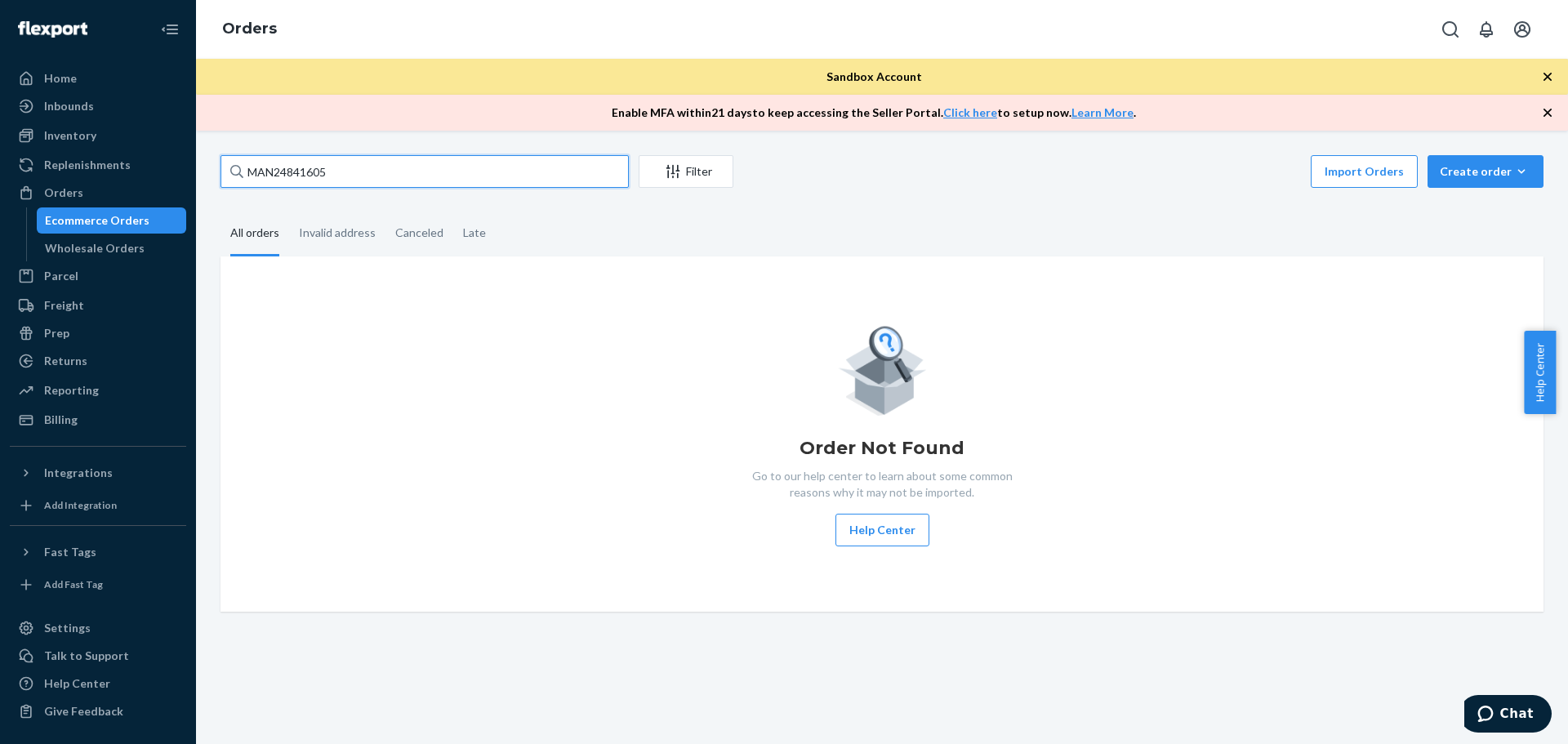
click at [570, 176] on input "MAN24841605" at bounding box center [424, 172] width 408 height 33
click at [533, 234] on fieldset "All orders Invalid address Canceled Late" at bounding box center [882, 234] width 1323 height 45
drag, startPoint x: 337, startPoint y: 169, endPoint x: 250, endPoint y: 173, distance: 87.1
click at [250, 173] on input "MAN24841605" at bounding box center [424, 172] width 408 height 33
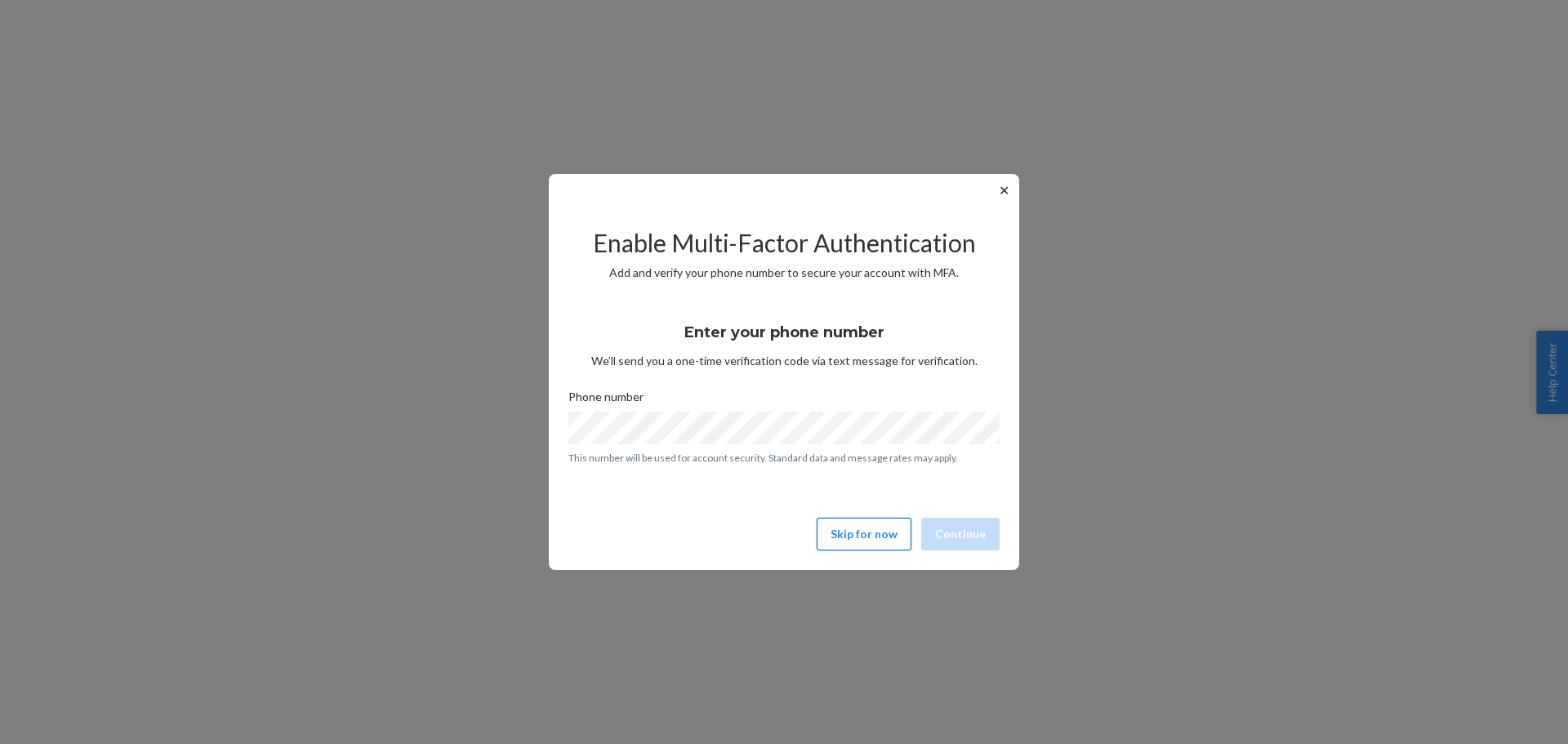
click at [894, 532] on button "Skip for now" at bounding box center [864, 534] width 95 height 33
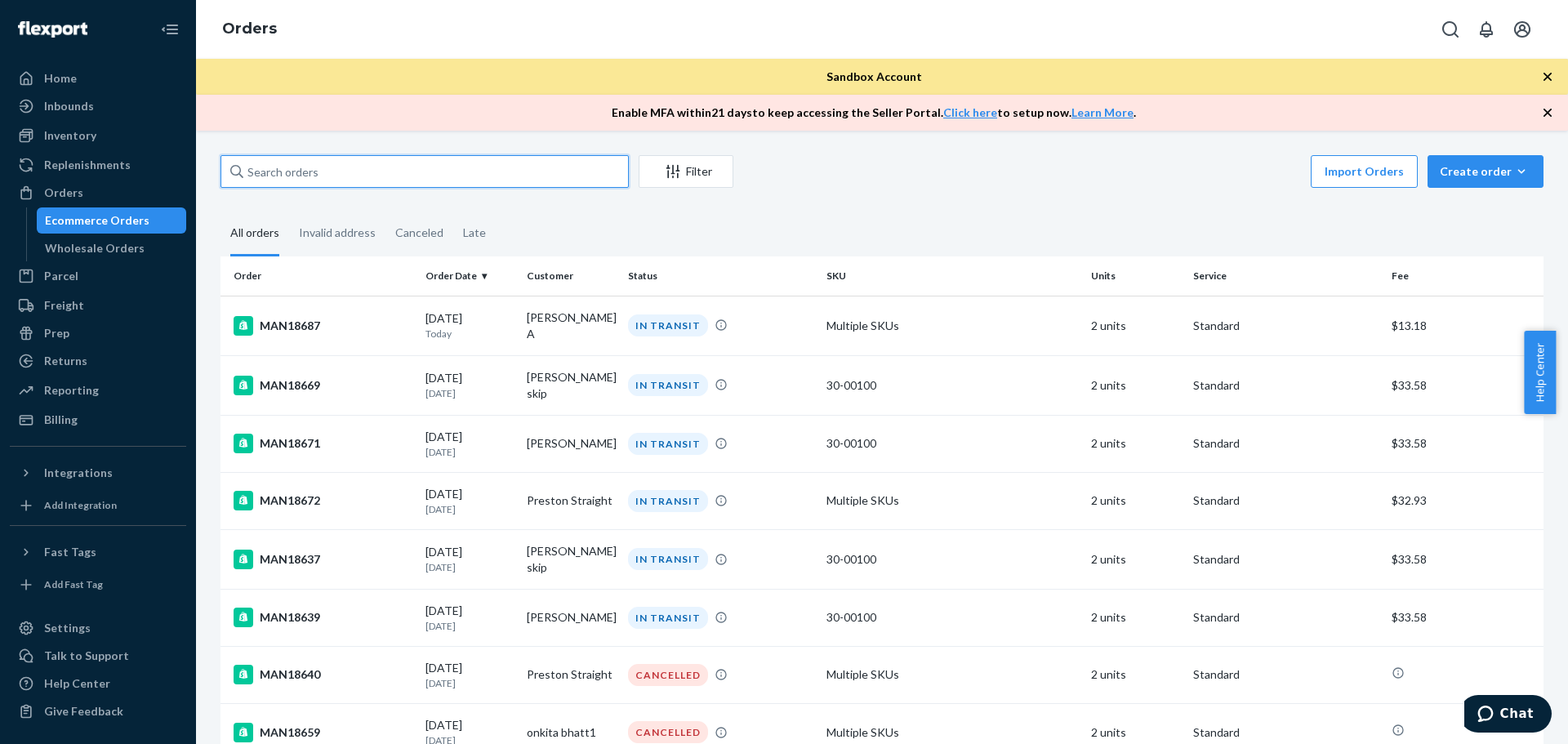
click at [321, 171] on input "text" at bounding box center [424, 172] width 408 height 33
paste input "MAN24841605"
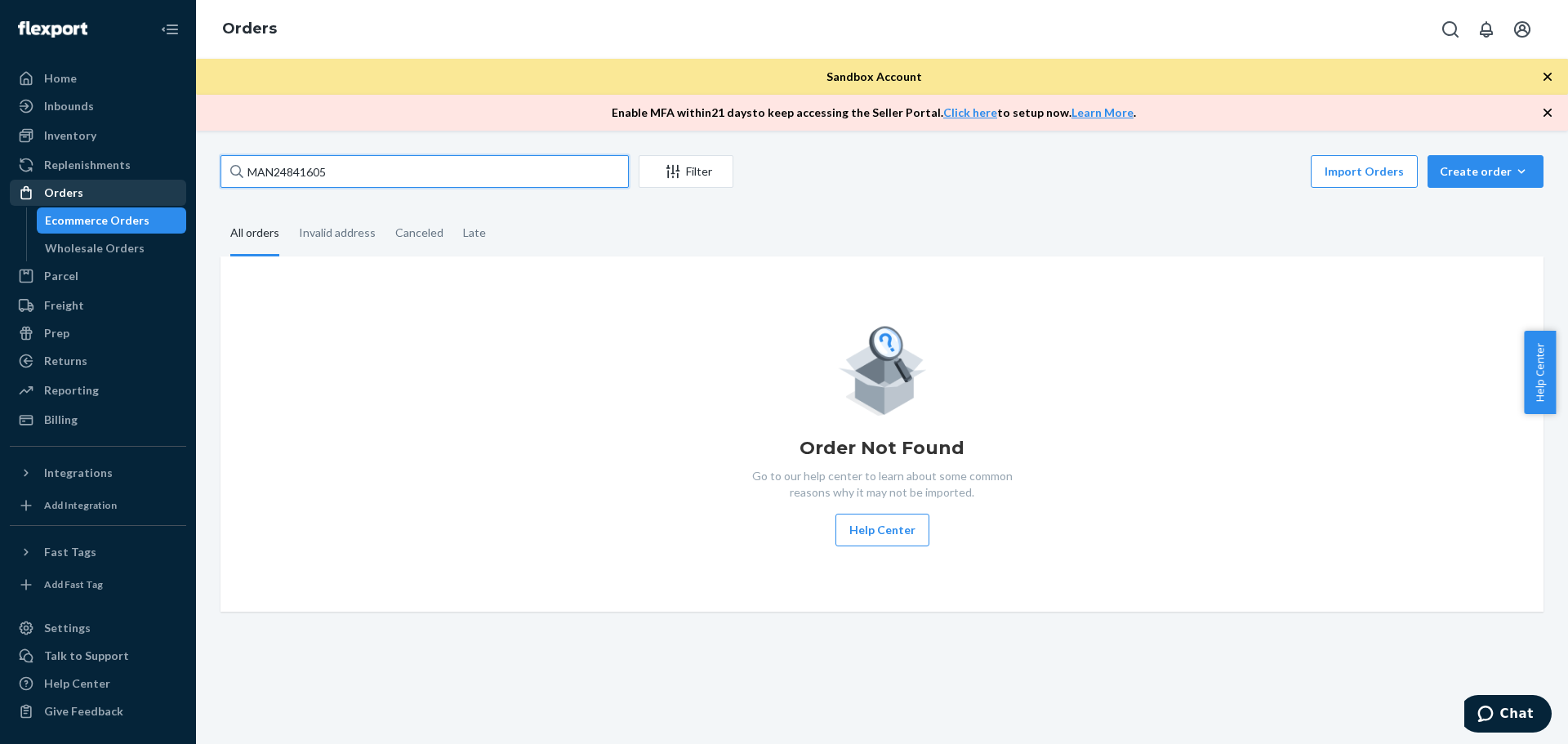
type input "MAN24841605"
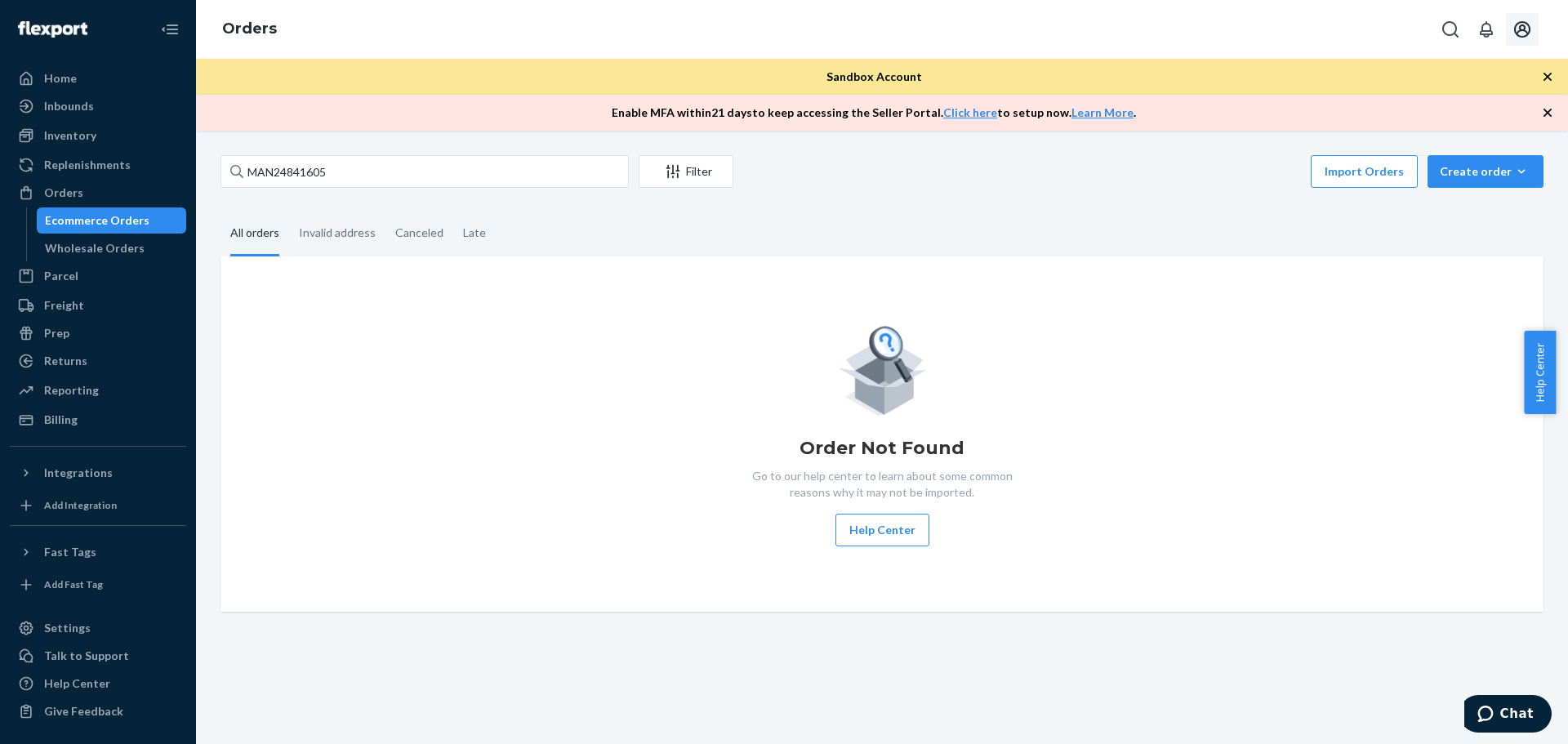
click at [1520, 28] on icon "Open account menu" at bounding box center [1522, 29] width 16 height 16
click at [1423, 144] on div "Log out" at bounding box center [1484, 159] width 123 height 30
